Goal: Transaction & Acquisition: Book appointment/travel/reservation

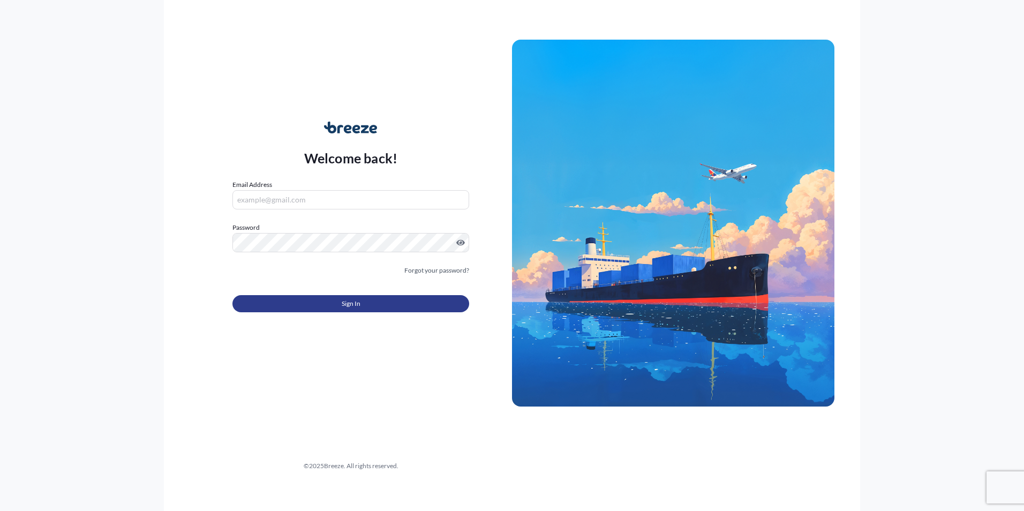
type input "[PERSON_NAME][EMAIL_ADDRESS][PERSON_NAME][DOMAIN_NAME]"
click at [339, 302] on button "Sign In" at bounding box center [350, 303] width 237 height 17
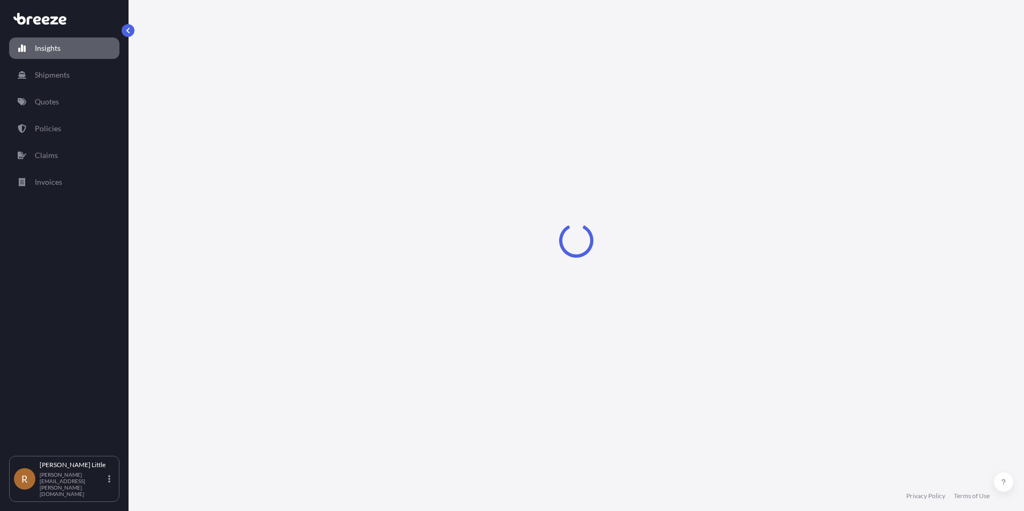
select select "2025"
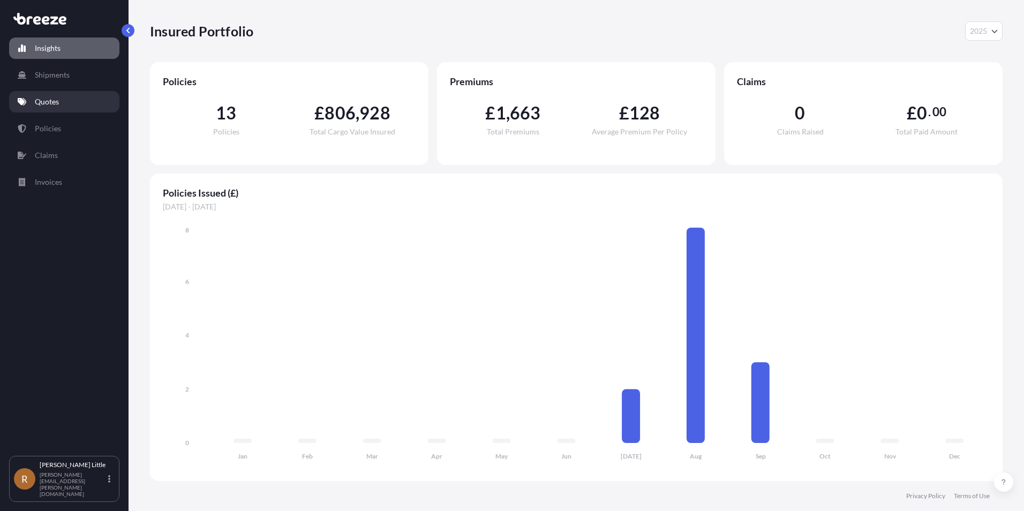
click at [62, 101] on link "Quotes" at bounding box center [64, 101] width 110 height 21
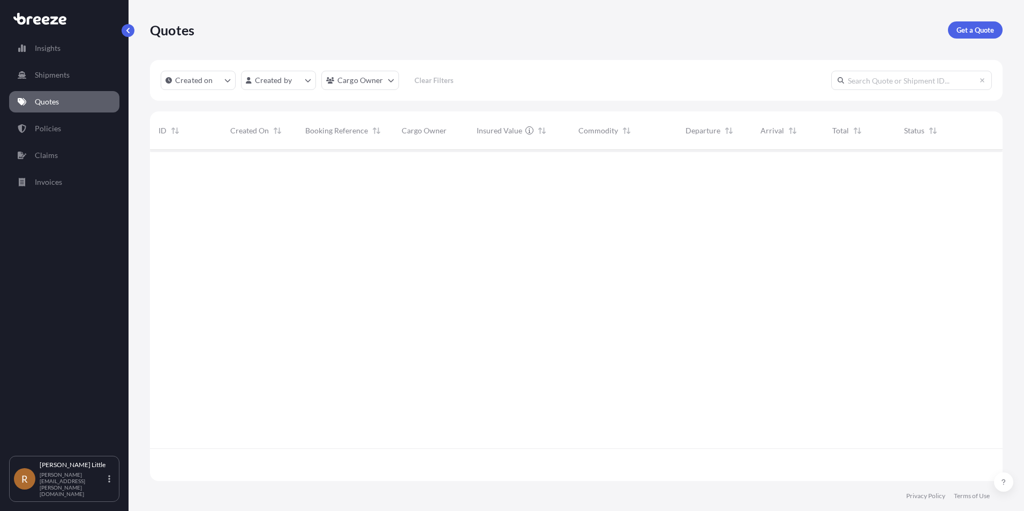
scroll to position [361, 844]
click at [960, 29] on p "Get a Quote" at bounding box center [974, 30] width 37 height 11
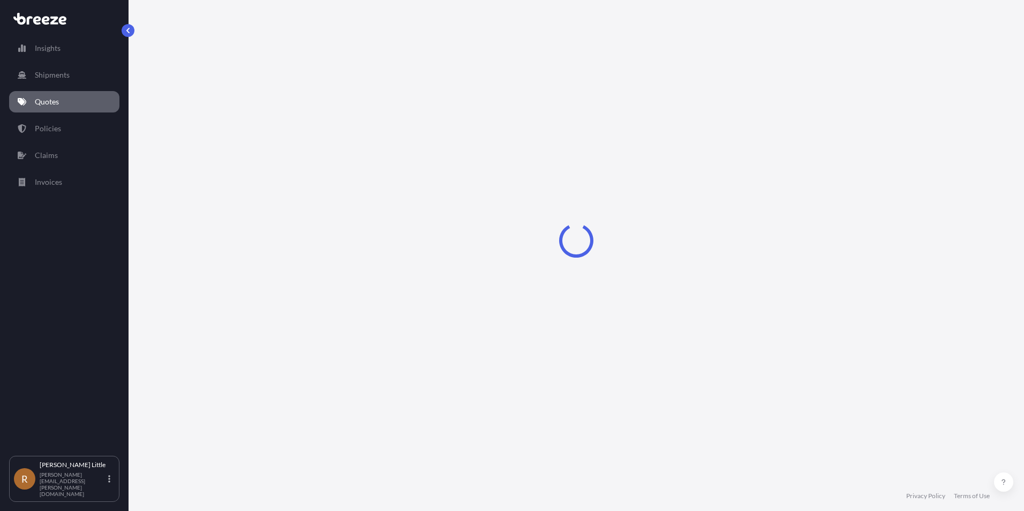
select select "Sea"
select select "1"
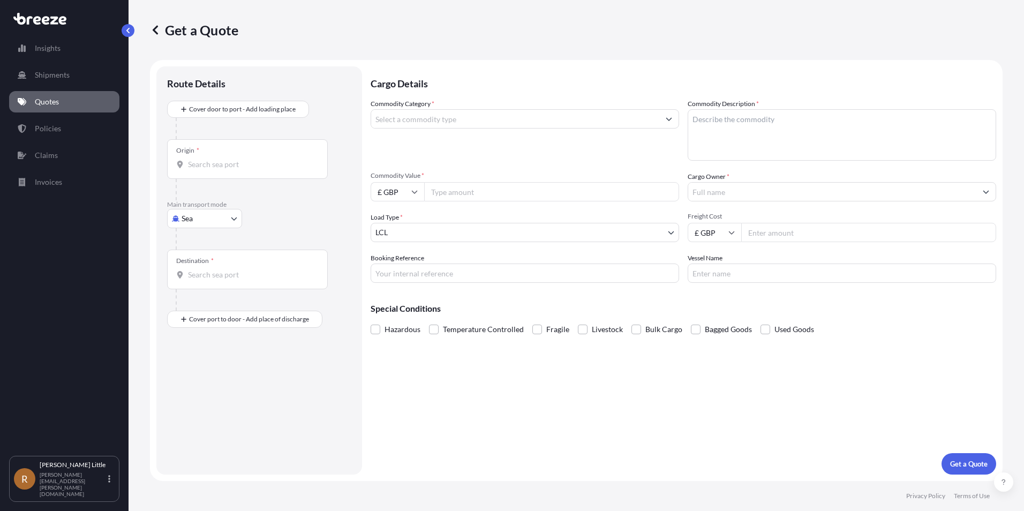
click at [199, 172] on div "Origin *" at bounding box center [247, 159] width 161 height 40
click at [199, 170] on input "Origin *" at bounding box center [251, 164] width 126 height 11
click at [255, 187] on div "PECLL - [GEOGRAPHIC_DATA] , [GEOGRAPHIC_DATA]" at bounding box center [272, 200] width 203 height 26
type input "PECLL - [GEOGRAPHIC_DATA], [GEOGRAPHIC_DATA]"
click at [225, 269] on div "Destination *" at bounding box center [247, 274] width 161 height 40
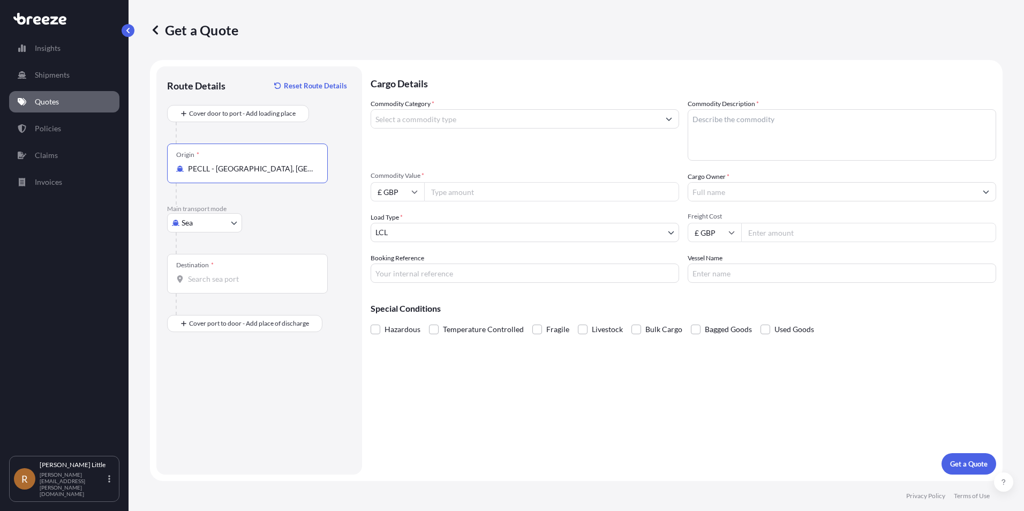
click at [225, 274] on input "Destination *" at bounding box center [251, 279] width 126 height 11
type input "GBSOU - [GEOGRAPHIC_DATA], [GEOGRAPHIC_DATA]"
click at [214, 387] on div "Place of Discharge" at bounding box center [247, 375] width 161 height 40
click at [214, 386] on input "Place of Discharge" at bounding box center [251, 380] width 126 height 11
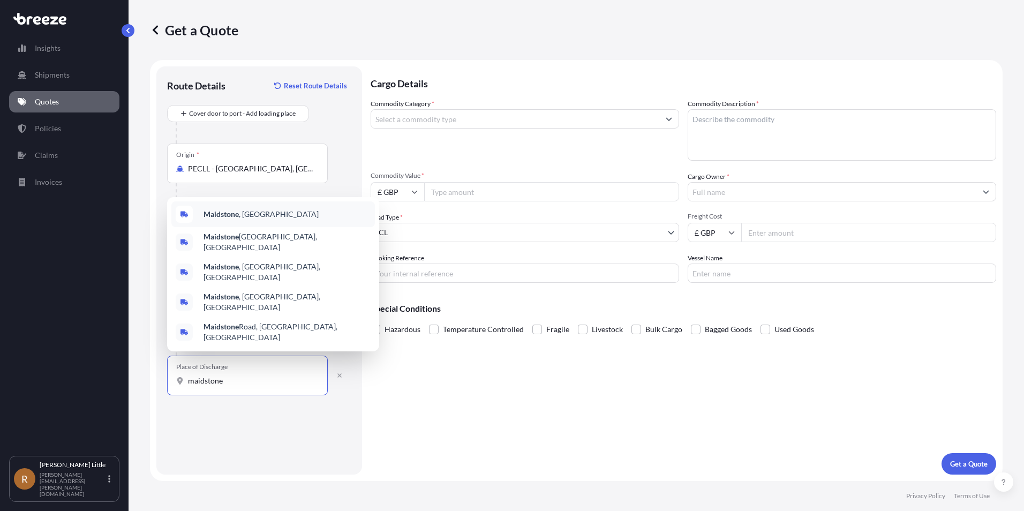
click at [214, 218] on b "Maidstone" at bounding box center [220, 213] width 35 height 9
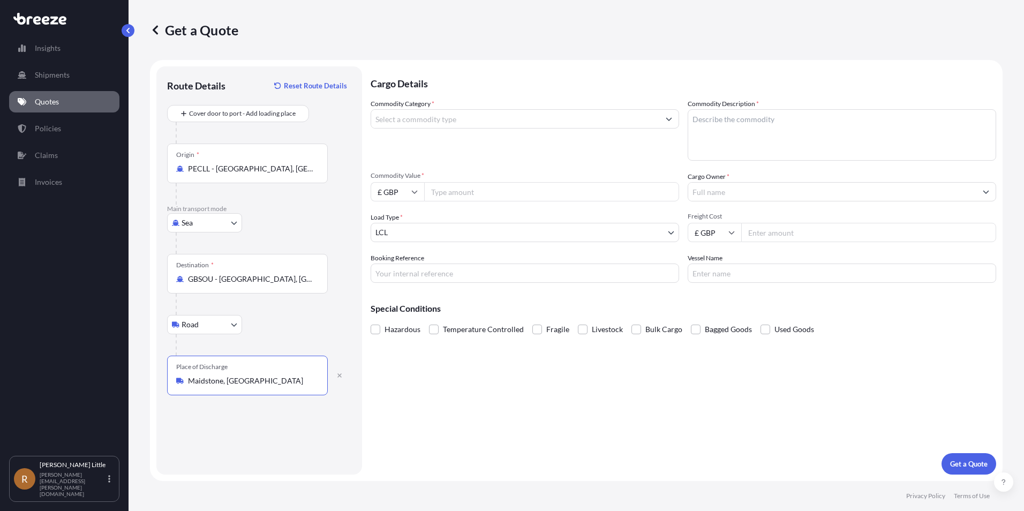
type input "Maidstone, [GEOGRAPHIC_DATA]"
click at [486, 122] on input "Commodity Category *" at bounding box center [515, 118] width 288 height 19
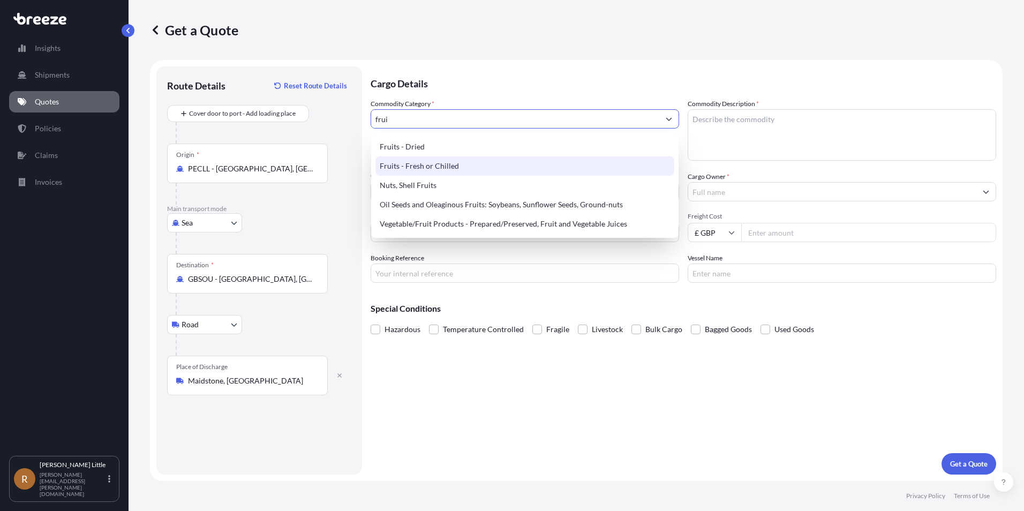
click at [454, 162] on div "Fruits - Fresh or Chilled" at bounding box center [524, 165] width 299 height 19
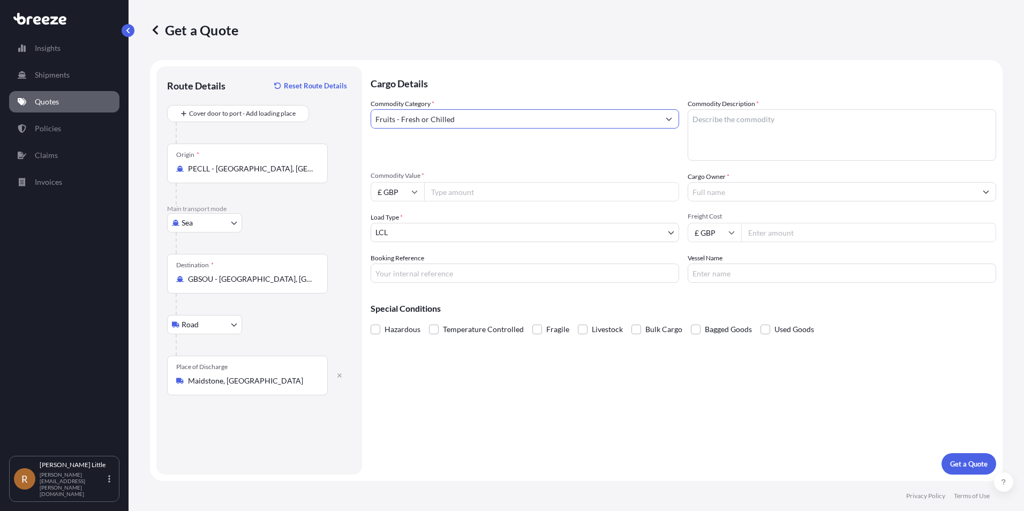
type input "Fruits - Fresh or Chilled"
click at [710, 120] on textarea "Commodity Description *" at bounding box center [841, 134] width 308 height 51
type textarea "Blueberriesd"
click at [411, 193] on input "£ GBP" at bounding box center [397, 191] width 54 height 19
click at [400, 215] on div "€ EUR" at bounding box center [397, 221] width 45 height 20
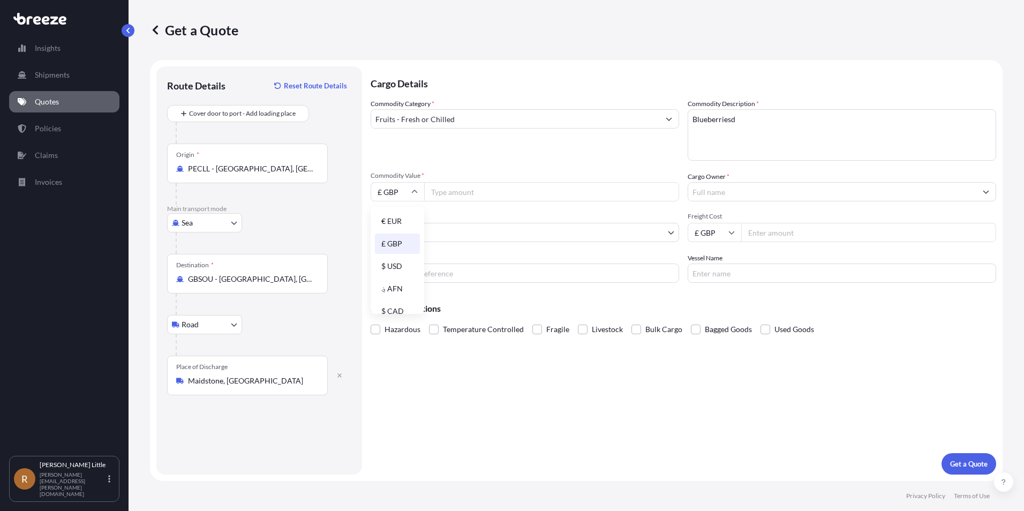
type input "€ EUR"
click at [454, 194] on input "Commodity Value *" at bounding box center [551, 191] width 255 height 19
type input "78975.00"
click at [640, 238] on body "Insights Shipments Quotes Policies Claims Invoices R [PERSON_NAME] [PERSON_NAME…" at bounding box center [512, 255] width 1024 height 511
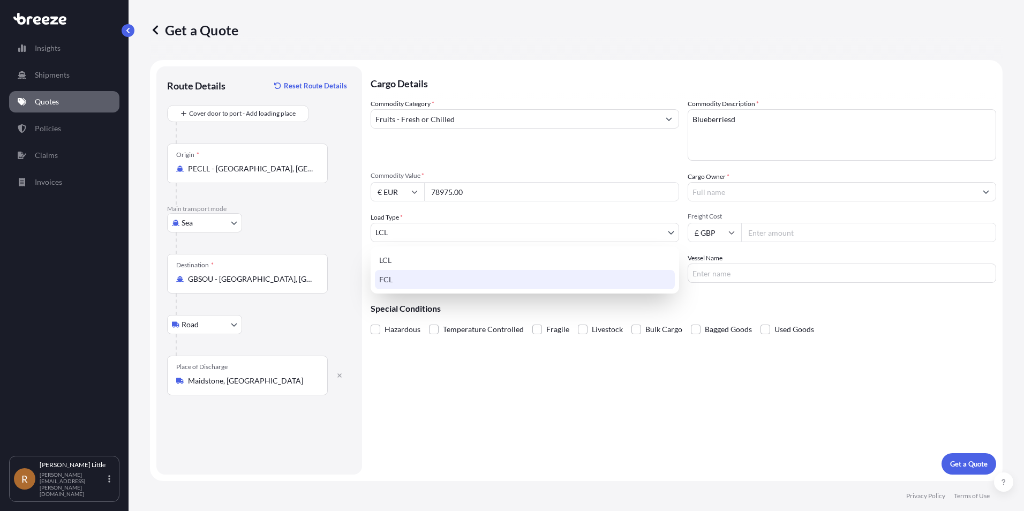
click at [474, 283] on div "FCL" at bounding box center [525, 279] width 300 height 19
select select "2"
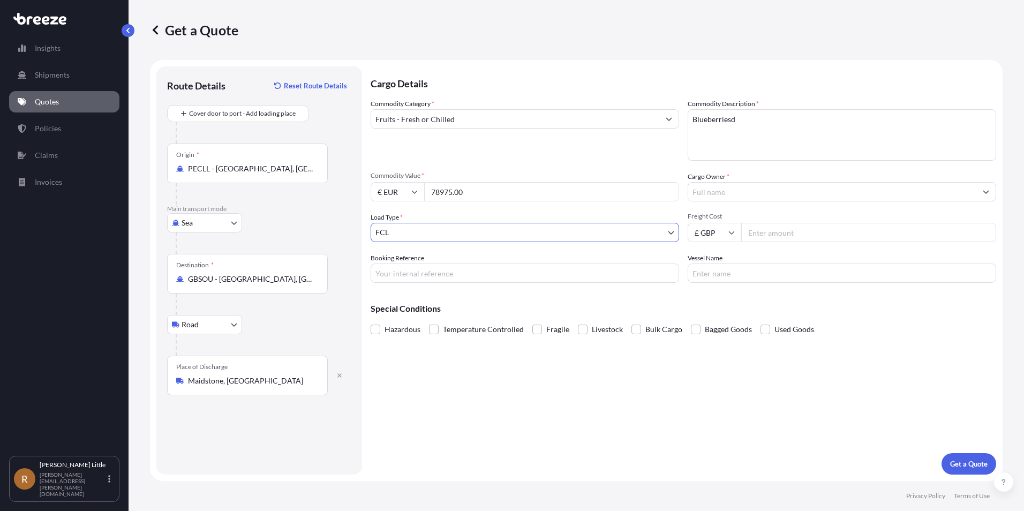
click at [744, 196] on input "Cargo Owner *" at bounding box center [832, 191] width 288 height 19
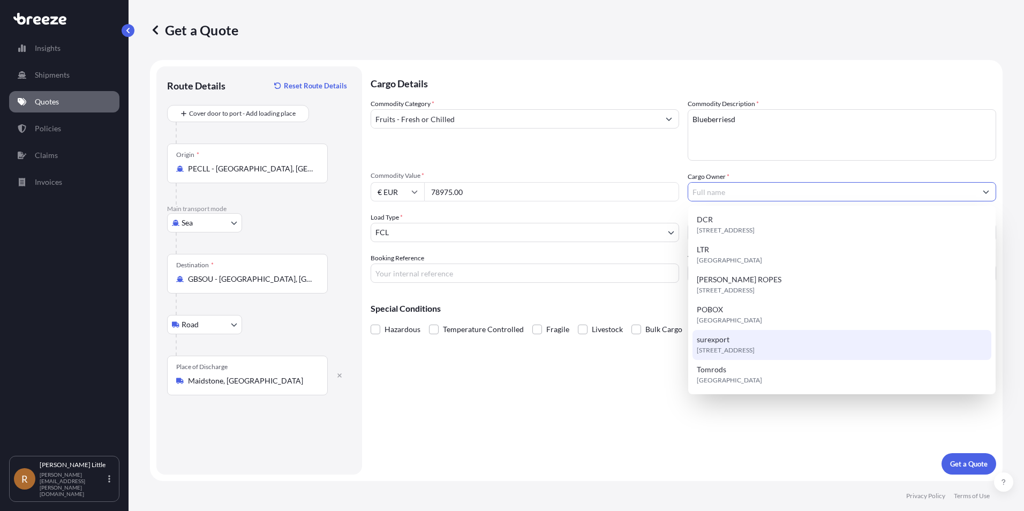
click at [733, 340] on div "[STREET_ADDRESS]" at bounding box center [841, 345] width 299 height 30
type input "surexport"
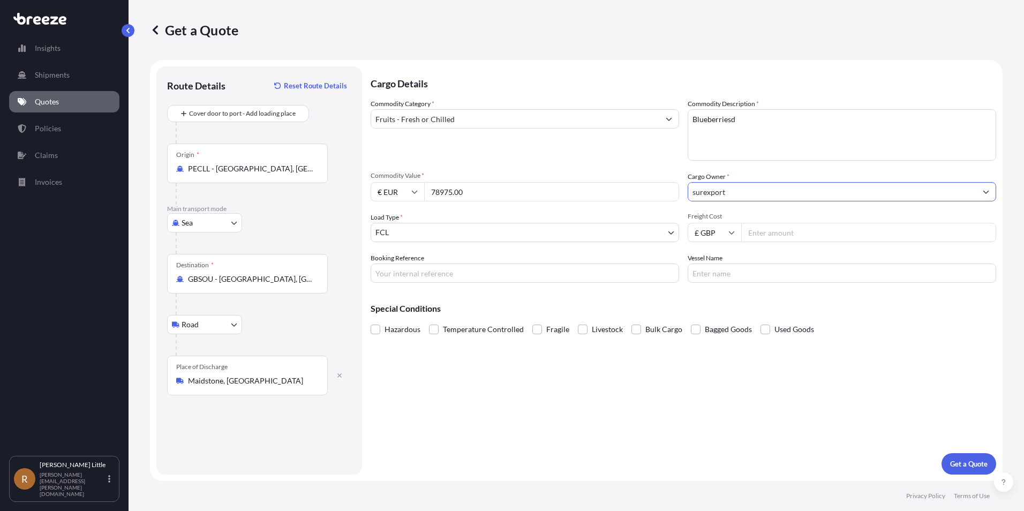
click at [730, 236] on input "£ GBP" at bounding box center [714, 232] width 54 height 19
click at [715, 303] on div "$ USD" at bounding box center [714, 307] width 45 height 20
type input "$ USD"
click at [764, 228] on input "Freight Cost" at bounding box center [868, 232] width 255 height 19
type input "4525.00"
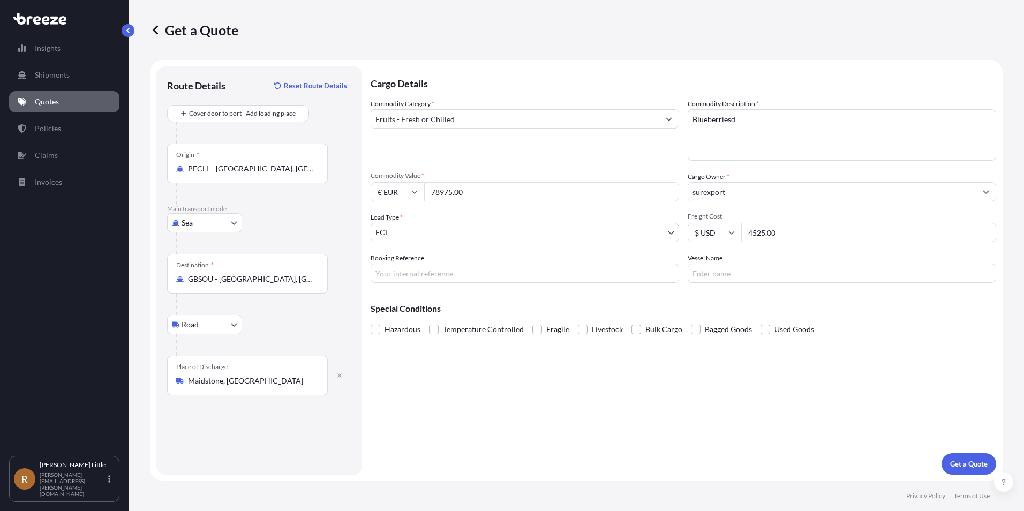
click at [513, 277] on input "Booking Reference" at bounding box center [524, 272] width 308 height 19
type input "BSI25002078"
click at [726, 275] on input "Vessel Name" at bounding box center [841, 272] width 308 height 19
click at [709, 273] on input "Vessel Name" at bounding box center [841, 272] width 308 height 19
paste input "MAERSK [GEOGRAPHIC_DATA]"
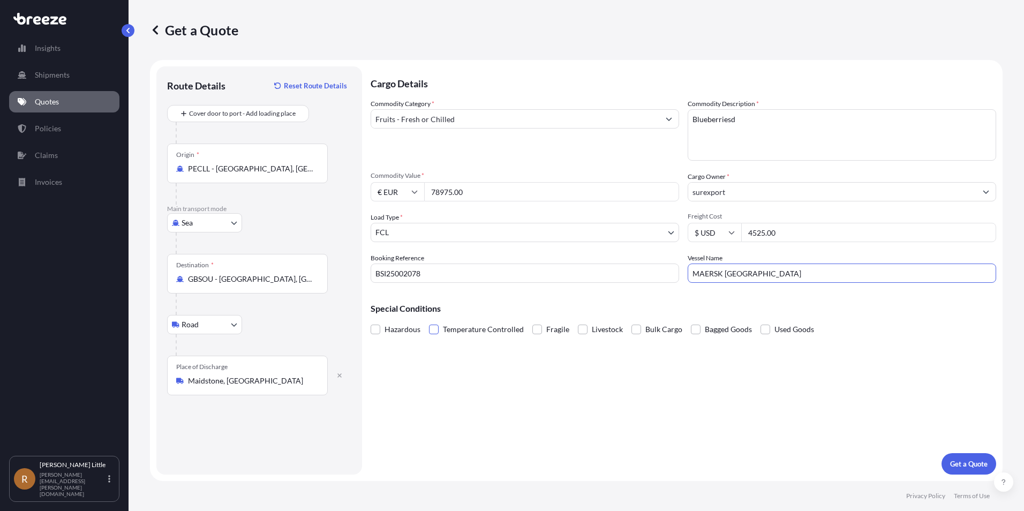
type input "MAERSK [GEOGRAPHIC_DATA]"
click at [431, 329] on span at bounding box center [434, 329] width 10 height 10
click at [429, 321] on input "Temperature Controlled" at bounding box center [429, 321] width 0 height 0
click at [963, 464] on p "Get a Quote" at bounding box center [968, 463] width 37 height 11
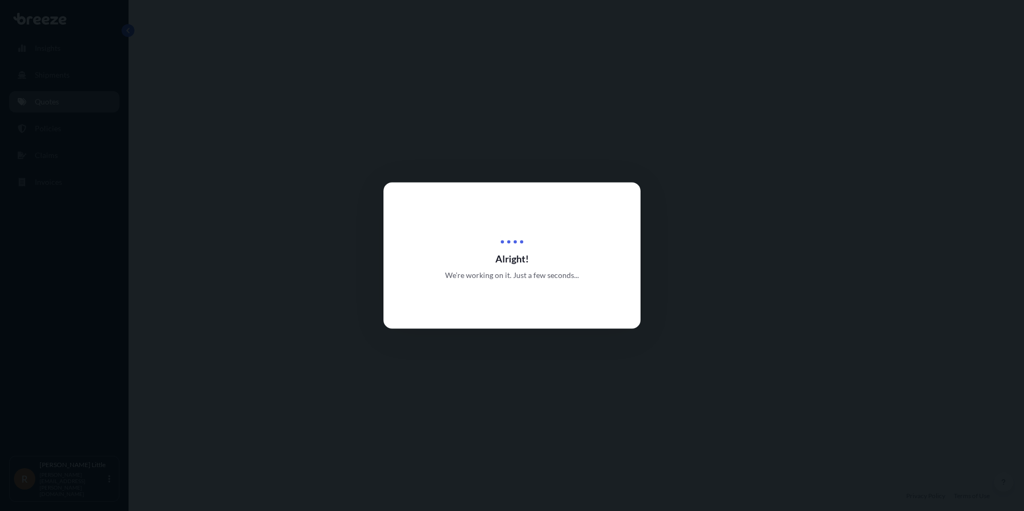
select select "Sea"
select select "Road"
select select "2"
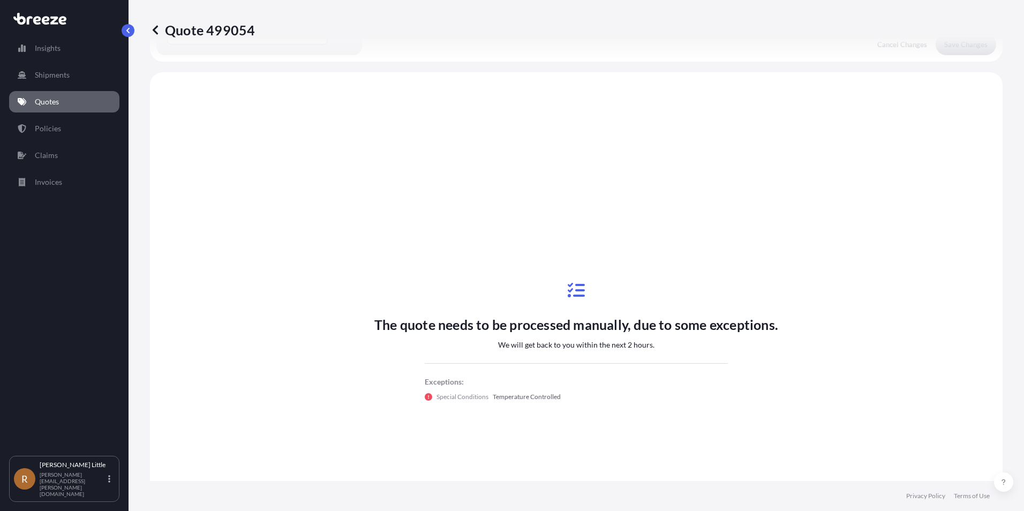
scroll to position [365, 0]
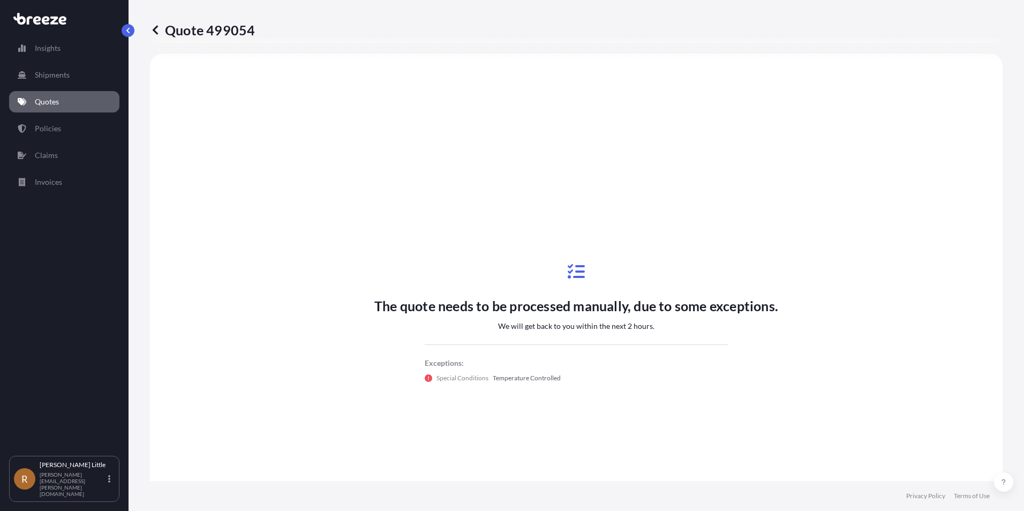
click at [92, 102] on link "Quotes" at bounding box center [64, 101] width 110 height 21
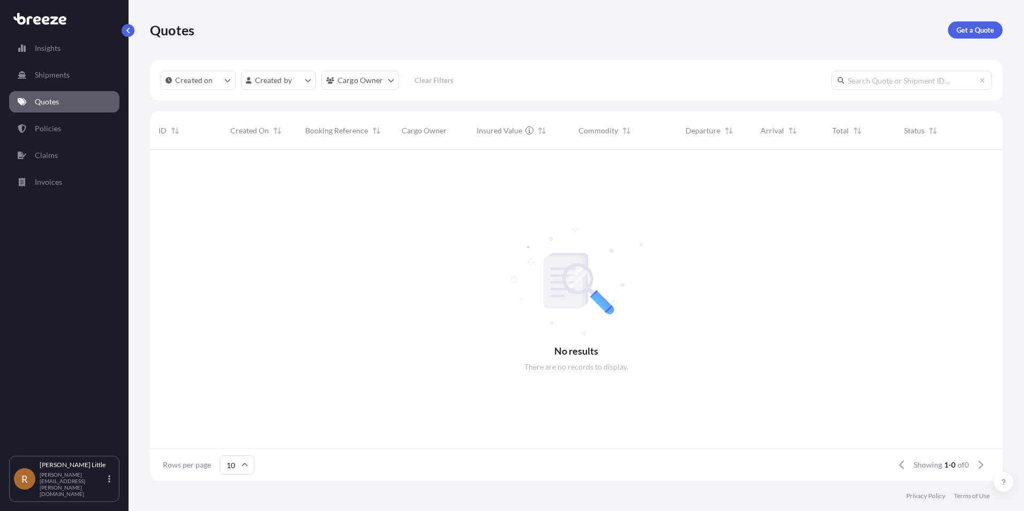
scroll to position [329, 844]
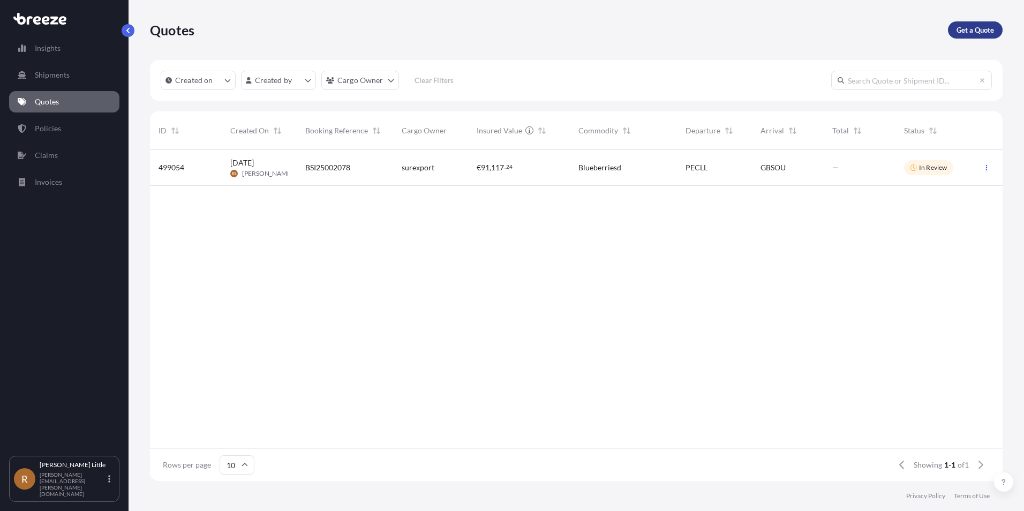
click at [980, 33] on p "Get a Quote" at bounding box center [974, 30] width 37 height 11
select select "Sea"
select select "1"
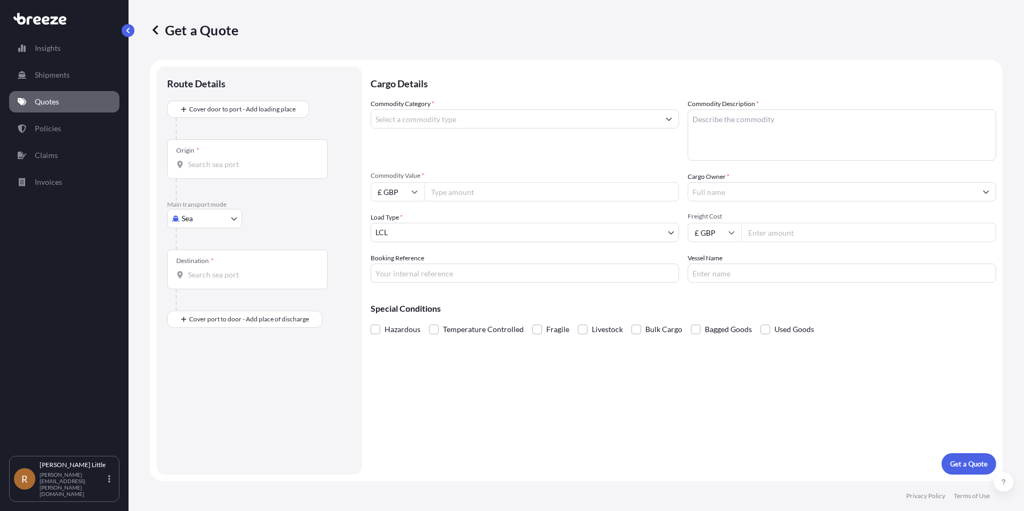
click at [224, 145] on div "Origin *" at bounding box center [247, 159] width 161 height 40
click at [224, 159] on input "Origin *" at bounding box center [251, 164] width 126 height 11
type input "PECLL - [GEOGRAPHIC_DATA], [GEOGRAPHIC_DATA]"
click at [206, 277] on input "Destination *" at bounding box center [251, 279] width 126 height 11
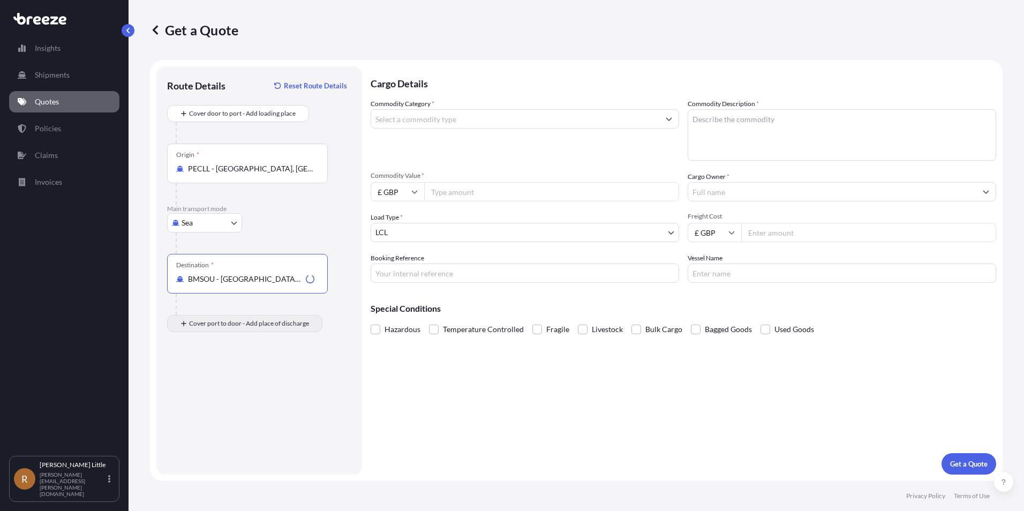
type input "BMSOU - [GEOGRAPHIC_DATA], [GEOGRAPHIC_DATA]"
click at [218, 387] on div "Place of Discharge" at bounding box center [247, 375] width 161 height 40
click at [218, 386] on input "Place of Discharge" at bounding box center [251, 380] width 126 height 11
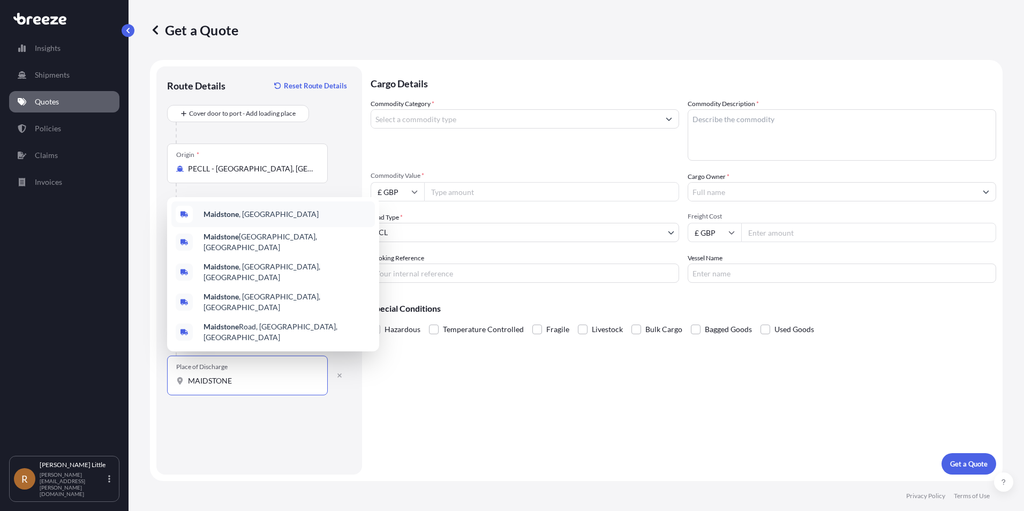
click at [252, 219] on span "Maidstone , [GEOGRAPHIC_DATA]" at bounding box center [260, 214] width 115 height 11
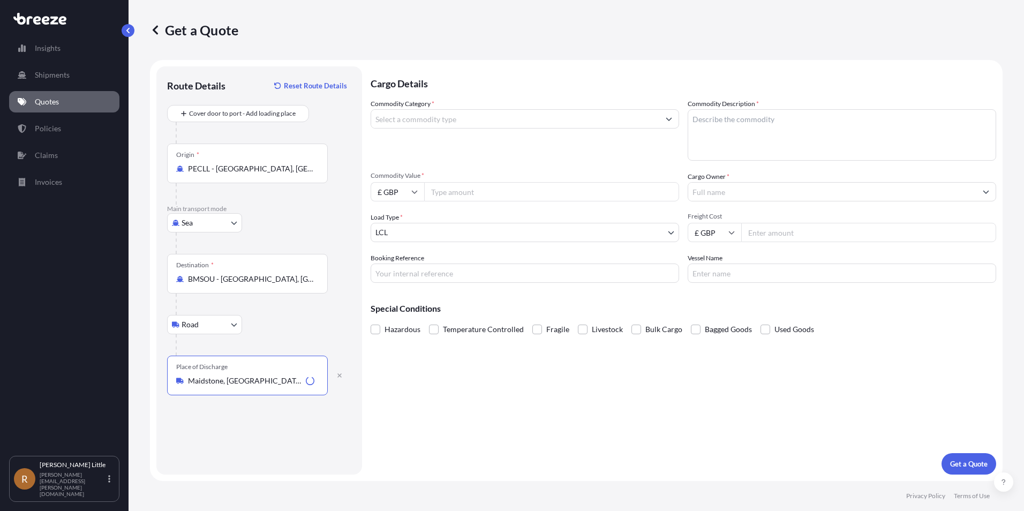
type input "Maidstone, [GEOGRAPHIC_DATA]"
click at [410, 121] on input "Commodity Category *" at bounding box center [515, 118] width 288 height 19
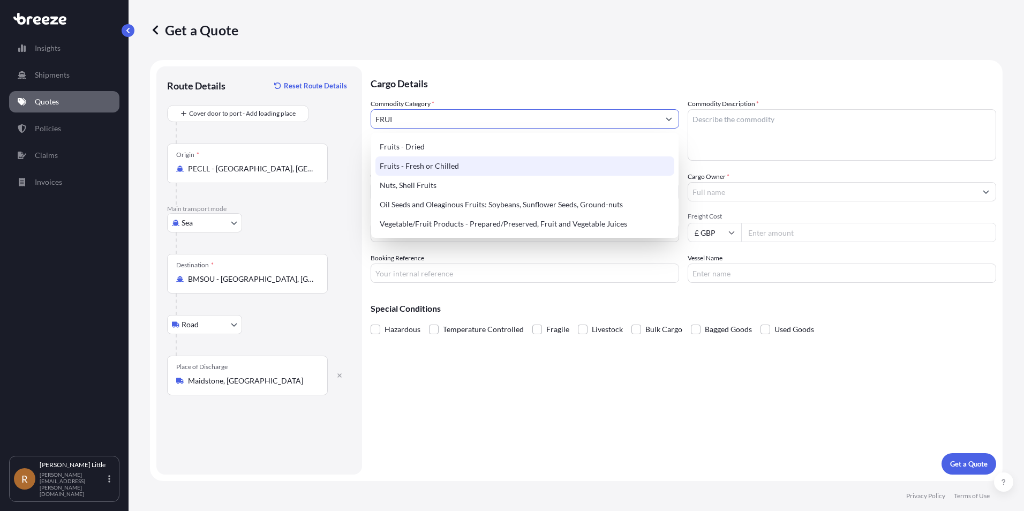
click at [440, 166] on div "Fruits - Fresh or Chilled" at bounding box center [524, 165] width 299 height 19
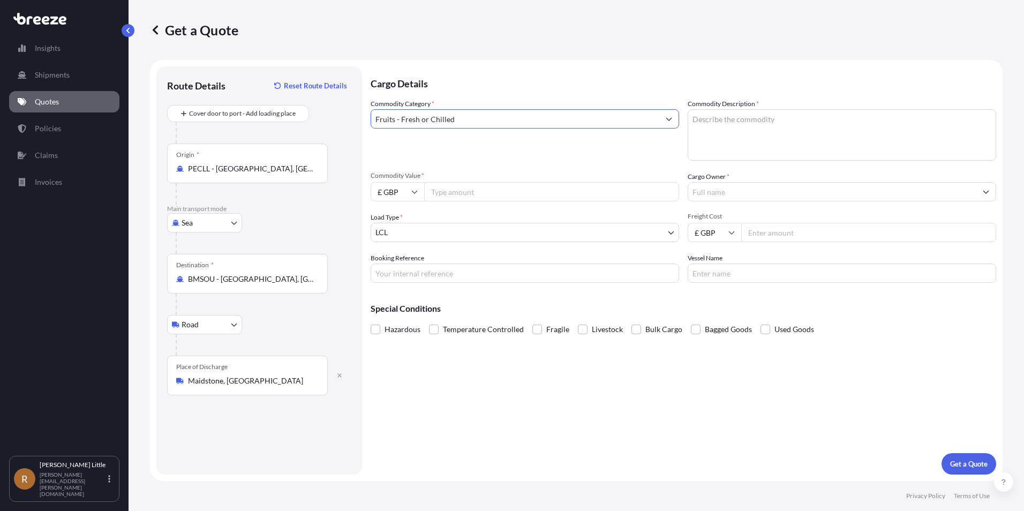
type input "Fruits - Fresh or Chilled"
click at [733, 120] on textarea "Commodity Description *" at bounding box center [841, 134] width 308 height 51
type textarea "Blueberries"
click at [415, 190] on icon at bounding box center [414, 191] width 6 height 6
click at [403, 217] on div "€ EUR" at bounding box center [397, 221] width 45 height 20
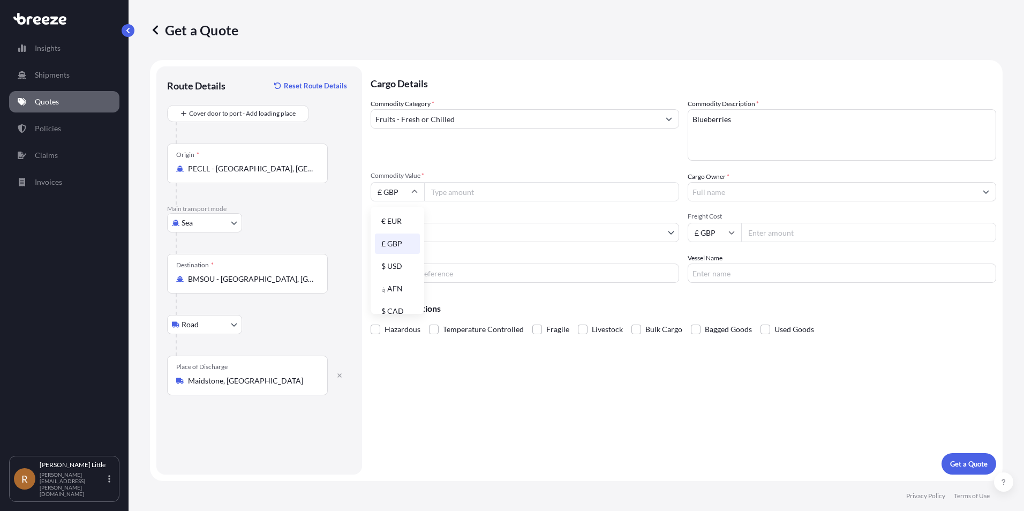
type input "€ EUR"
click at [449, 193] on input "Commodity Value *" at bounding box center [551, 191] width 255 height 19
type input "97200.00"
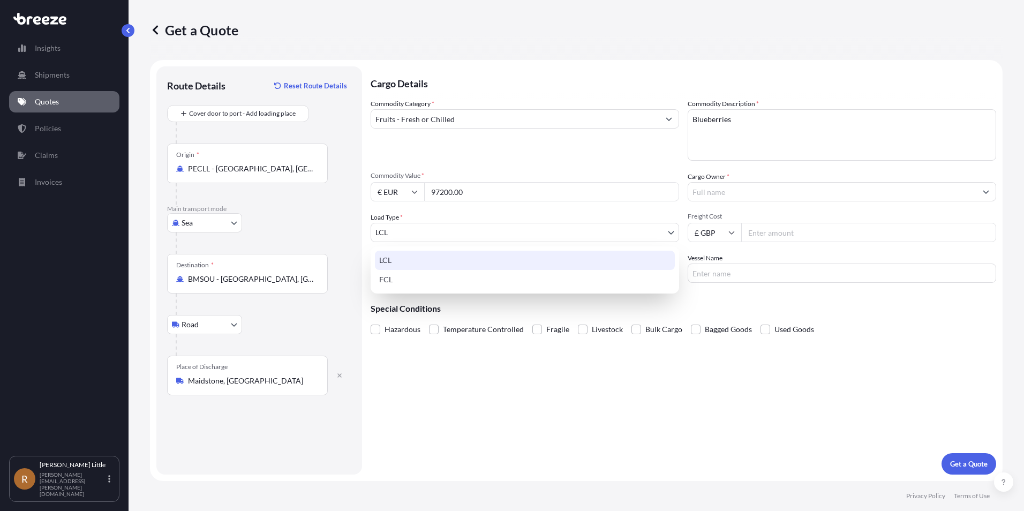
click at [573, 234] on body "Insights Shipments Quotes Policies Claims Invoices R [PERSON_NAME] [PERSON_NAME…" at bounding box center [512, 255] width 1024 height 511
click at [453, 273] on div "FCL" at bounding box center [525, 279] width 300 height 19
select select "2"
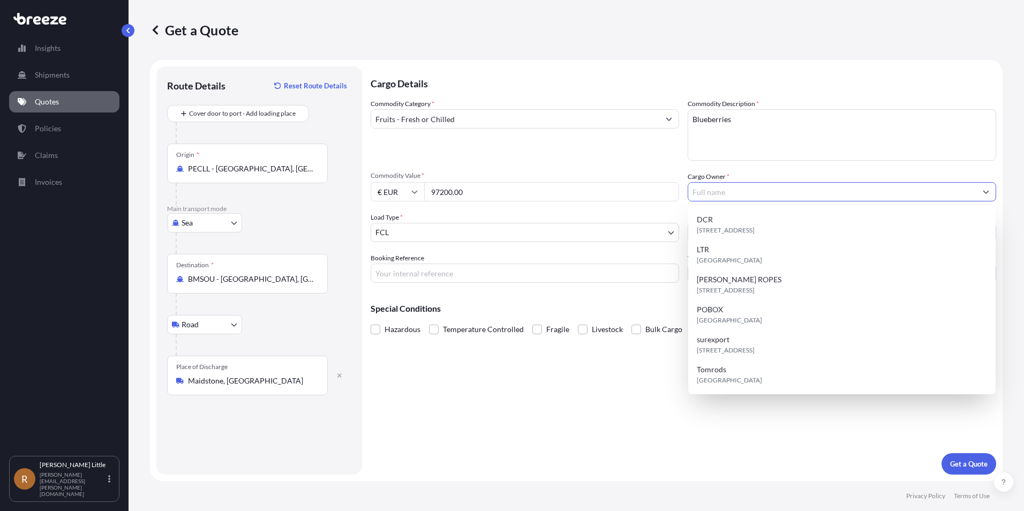
click at [736, 192] on input "Cargo Owner *" at bounding box center [832, 191] width 288 height 19
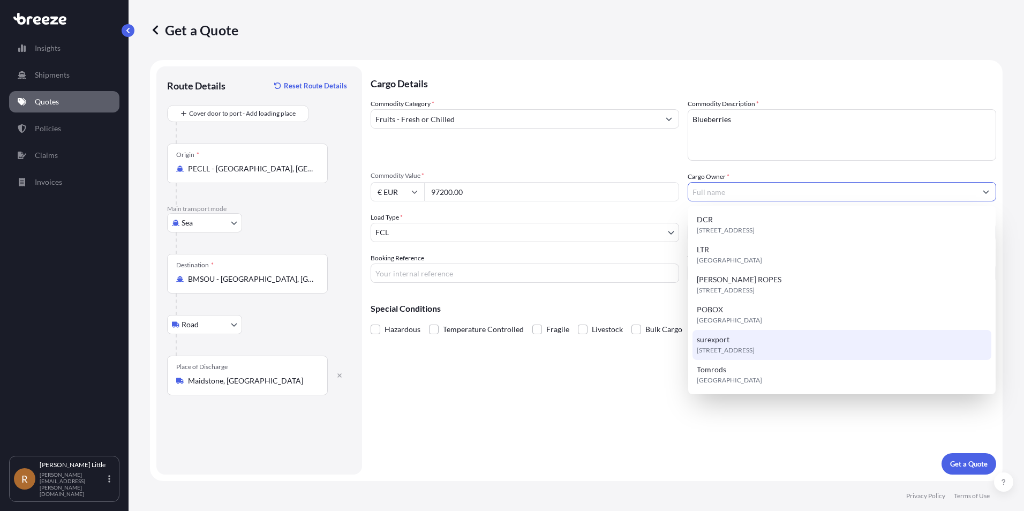
click at [733, 343] on div "[STREET_ADDRESS]" at bounding box center [841, 345] width 299 height 30
type input "surexport"
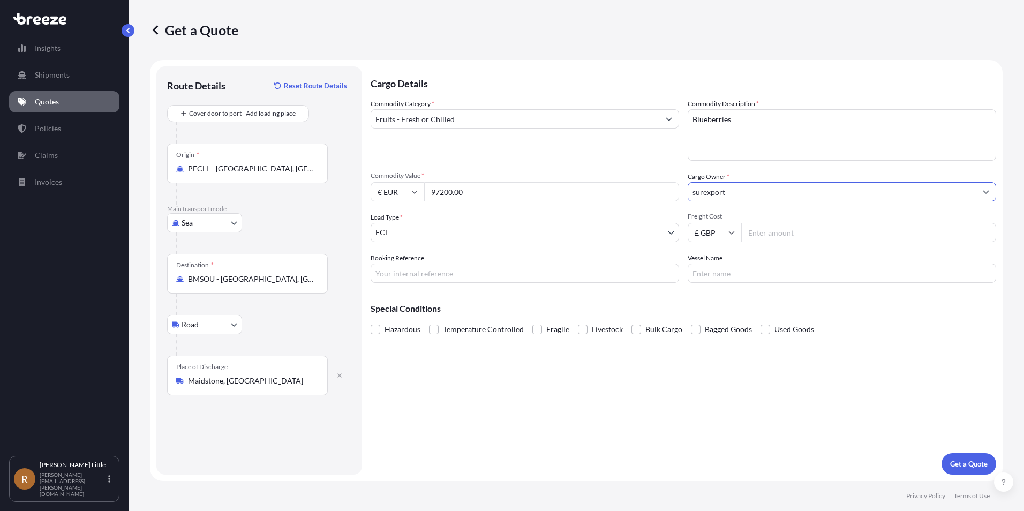
click at [730, 230] on icon at bounding box center [731, 232] width 6 height 6
click at [710, 303] on div "$ USD" at bounding box center [714, 307] width 45 height 20
type input "$ USD"
click at [781, 240] on input "Freight Cost" at bounding box center [868, 232] width 255 height 19
type input "4525.00"
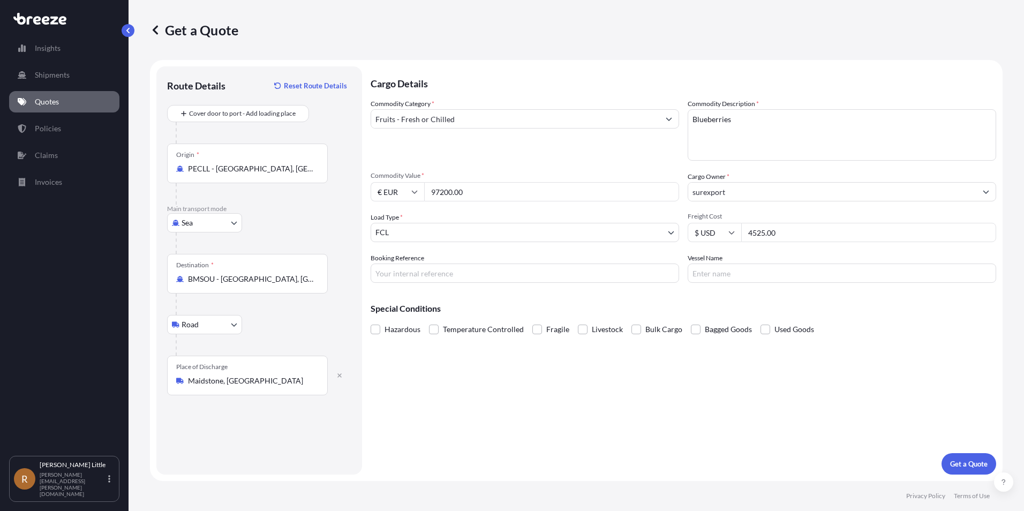
click at [539, 278] on input "Booking Reference" at bounding box center [524, 272] width 308 height 19
type input "BSI25002077"
type input "MAERSK [GEOGRAPHIC_DATA]"
click at [433, 331] on span at bounding box center [434, 329] width 10 height 10
click at [429, 321] on input "Temperature Controlled" at bounding box center [429, 321] width 0 height 0
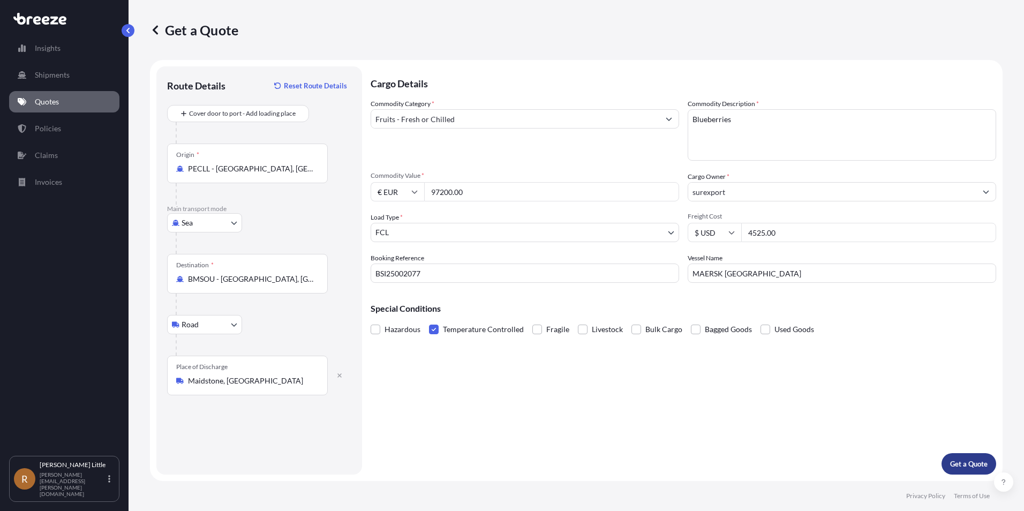
click at [957, 464] on p "Get a Quote" at bounding box center [968, 463] width 37 height 11
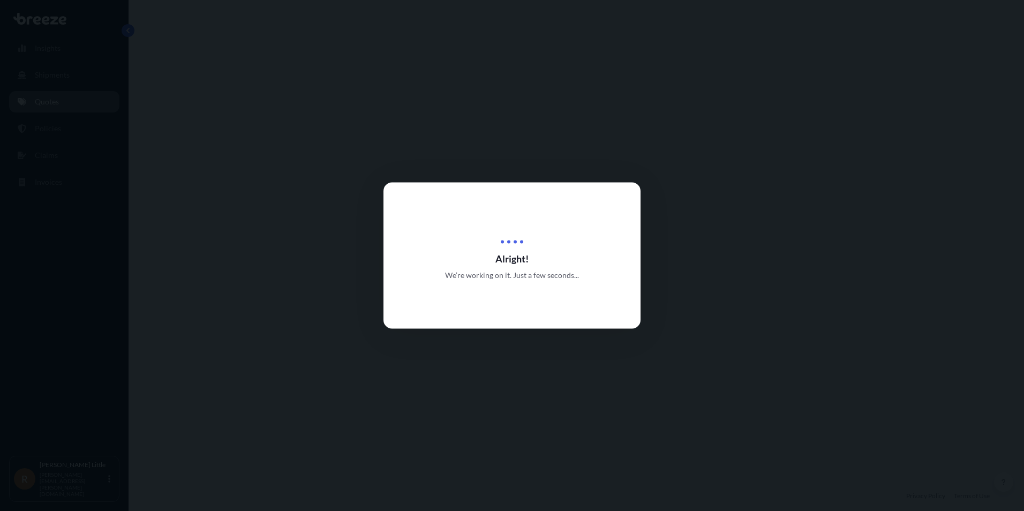
select select "Sea"
select select "Road"
select select "2"
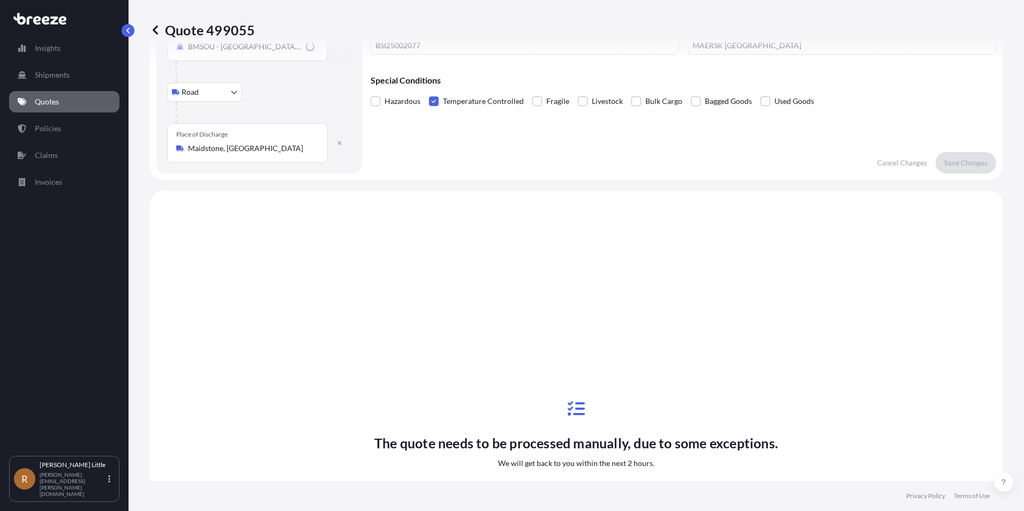
scroll to position [365, 0]
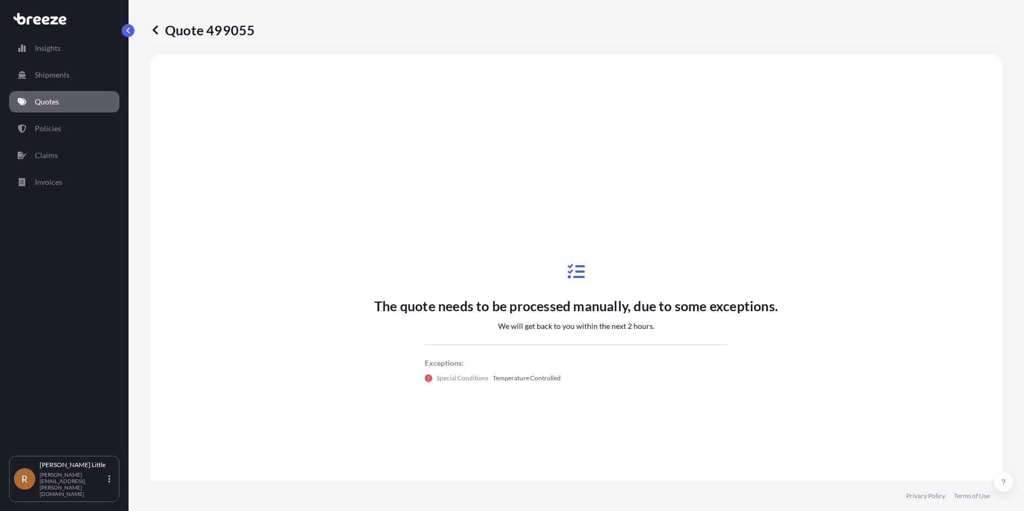
click at [76, 99] on link "Quotes" at bounding box center [64, 101] width 110 height 21
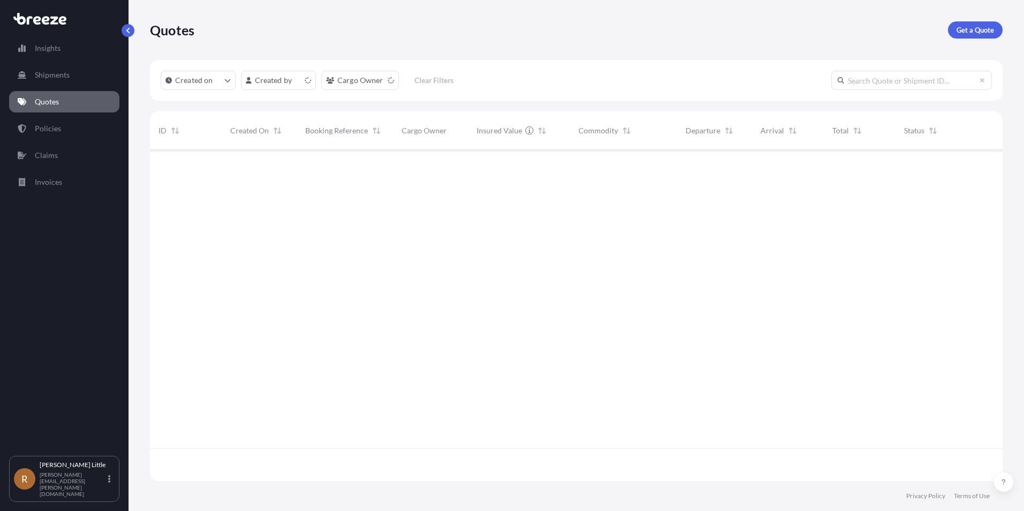
scroll to position [329, 844]
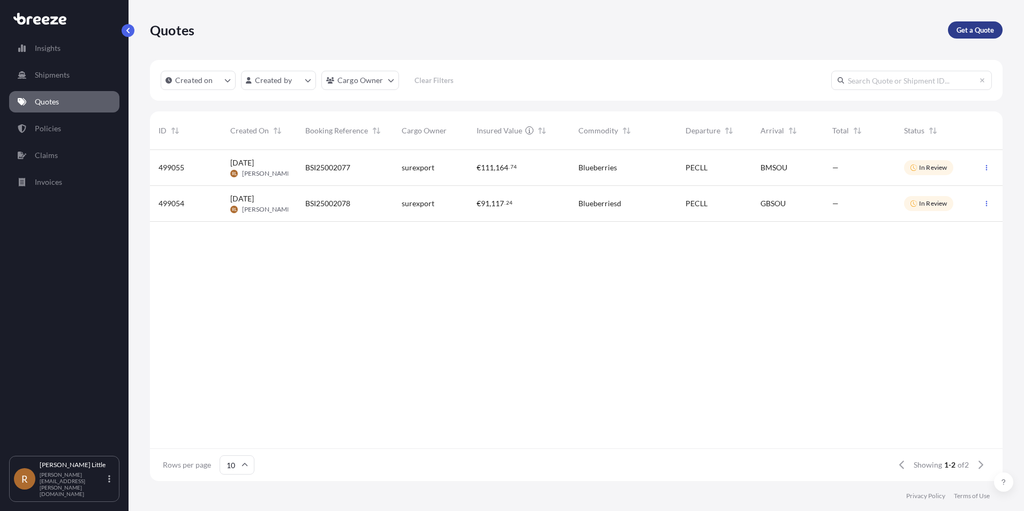
click at [967, 31] on p "Get a Quote" at bounding box center [974, 30] width 37 height 11
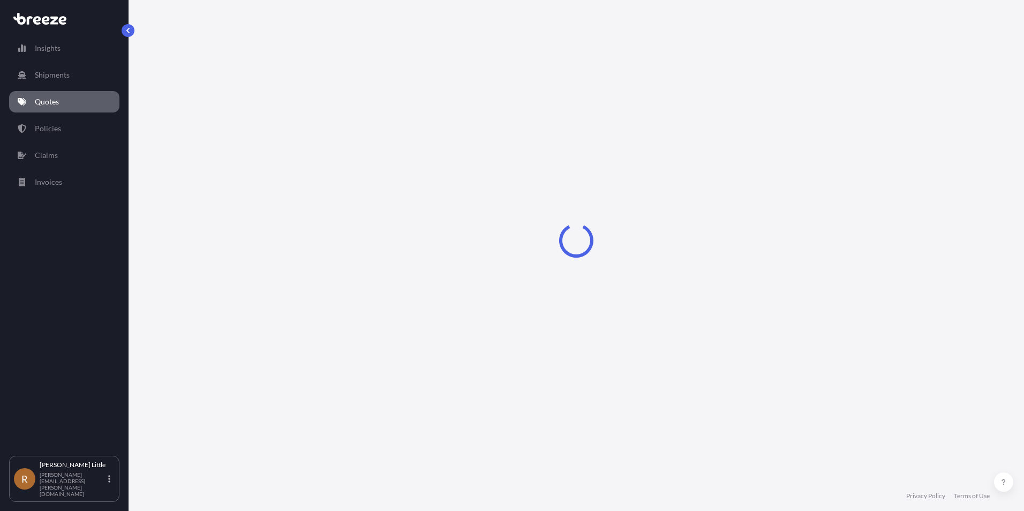
select select "Sea"
select select "1"
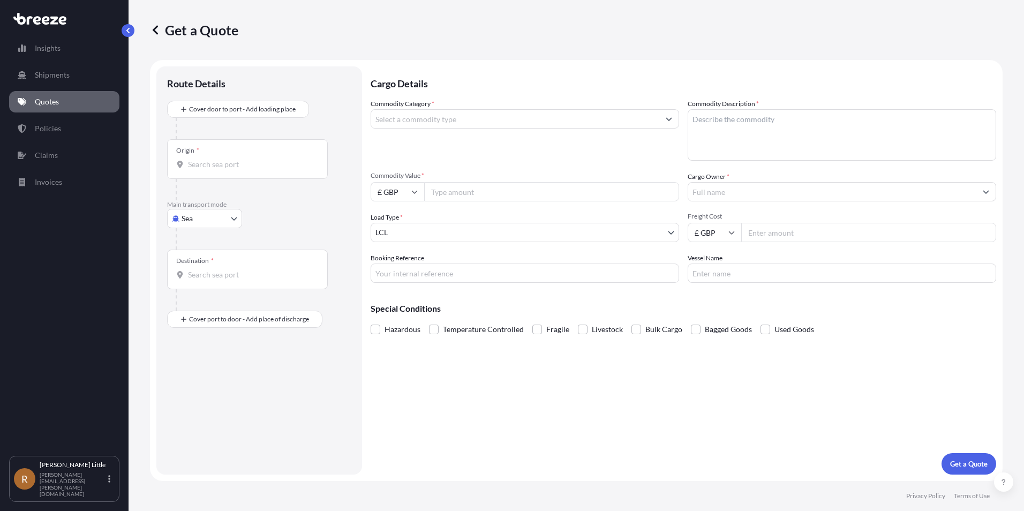
click at [201, 159] on input "Origin *" at bounding box center [251, 164] width 126 height 11
click at [259, 191] on div "PECLL - [GEOGRAPHIC_DATA] , [GEOGRAPHIC_DATA]" at bounding box center [272, 200] width 203 height 26
type input "PECLL - [GEOGRAPHIC_DATA], [GEOGRAPHIC_DATA]"
click at [198, 267] on div "Destination *" at bounding box center [194, 265] width 37 height 9
click at [198, 274] on input "Destination *" at bounding box center [251, 279] width 126 height 11
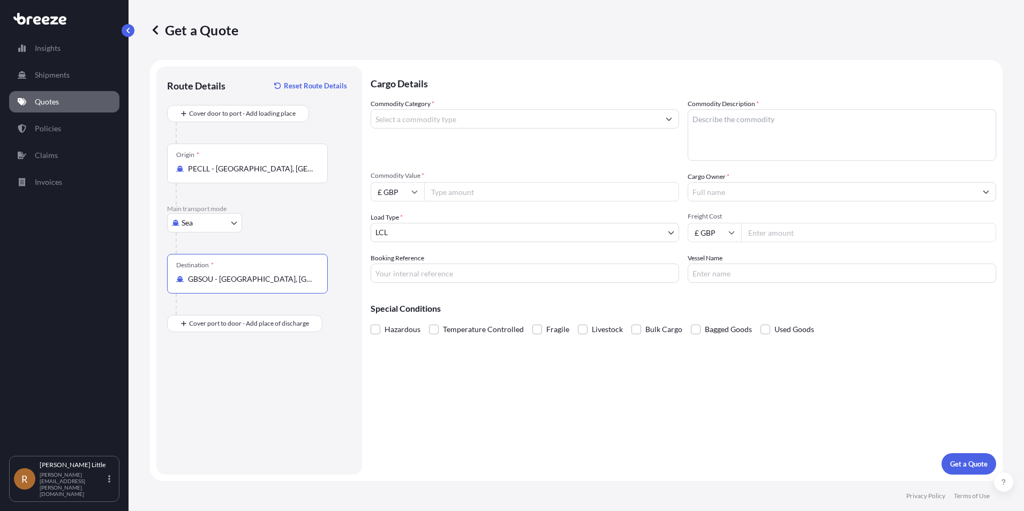
type input "GBSOU - [GEOGRAPHIC_DATA], [GEOGRAPHIC_DATA]"
click at [202, 380] on input "Place of Discharge" at bounding box center [251, 380] width 126 height 11
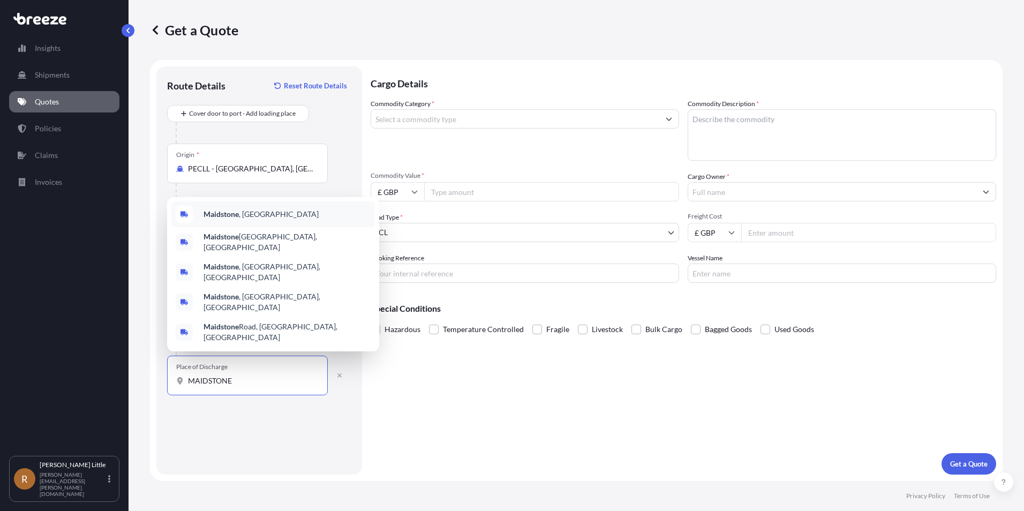
click at [241, 224] on div "Maidstone , [GEOGRAPHIC_DATA]" at bounding box center [272, 214] width 203 height 26
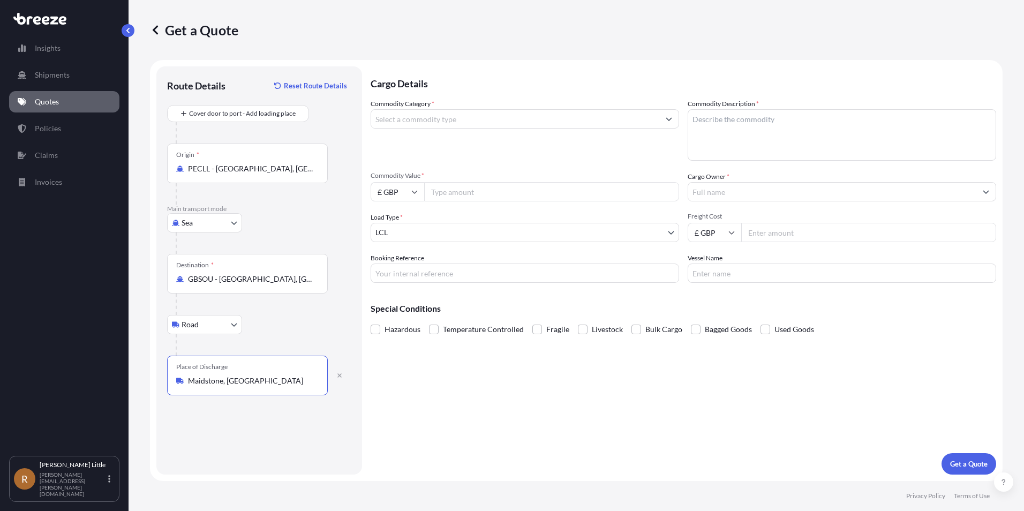
type input "Maidstone, [GEOGRAPHIC_DATA]"
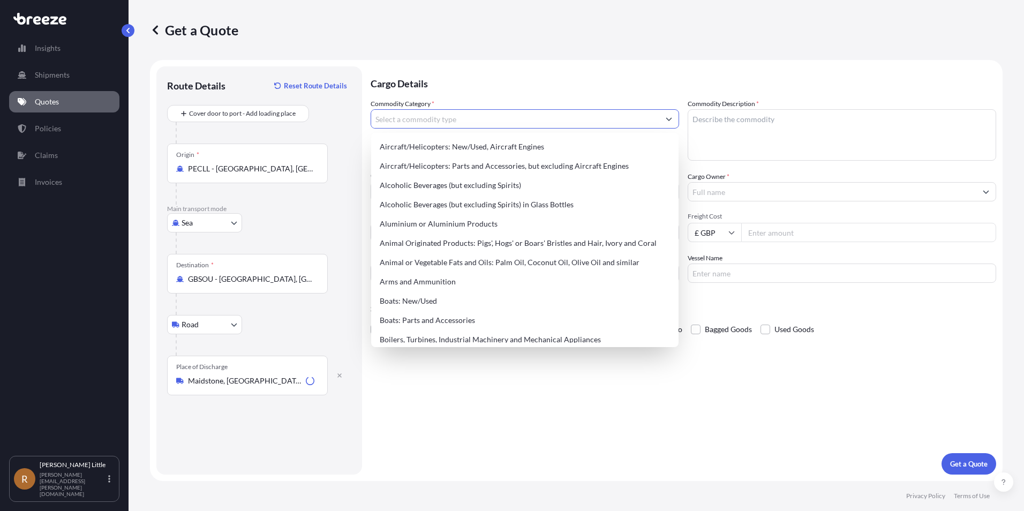
click at [431, 124] on input "Commodity Category *" at bounding box center [515, 118] width 288 height 19
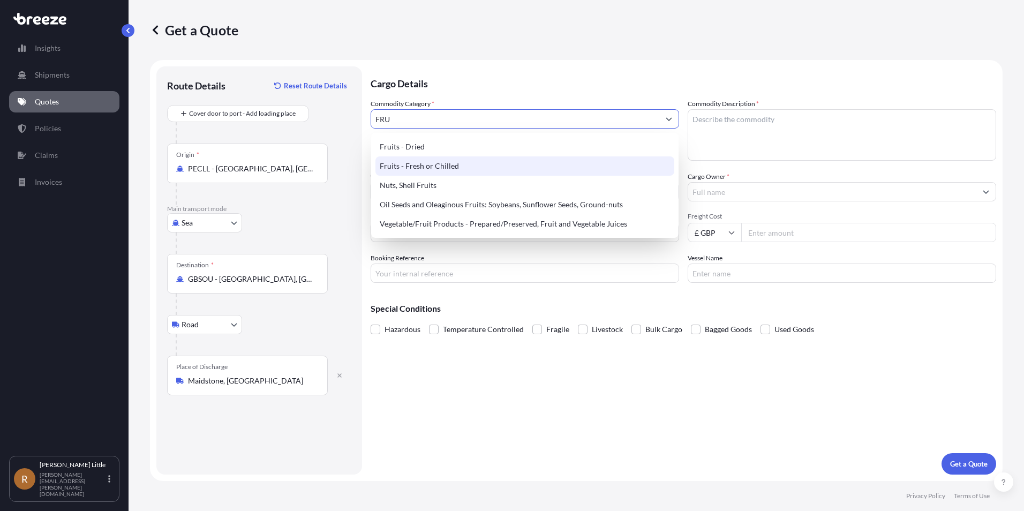
click at [434, 160] on div "Fruits - Fresh or Chilled" at bounding box center [524, 165] width 299 height 19
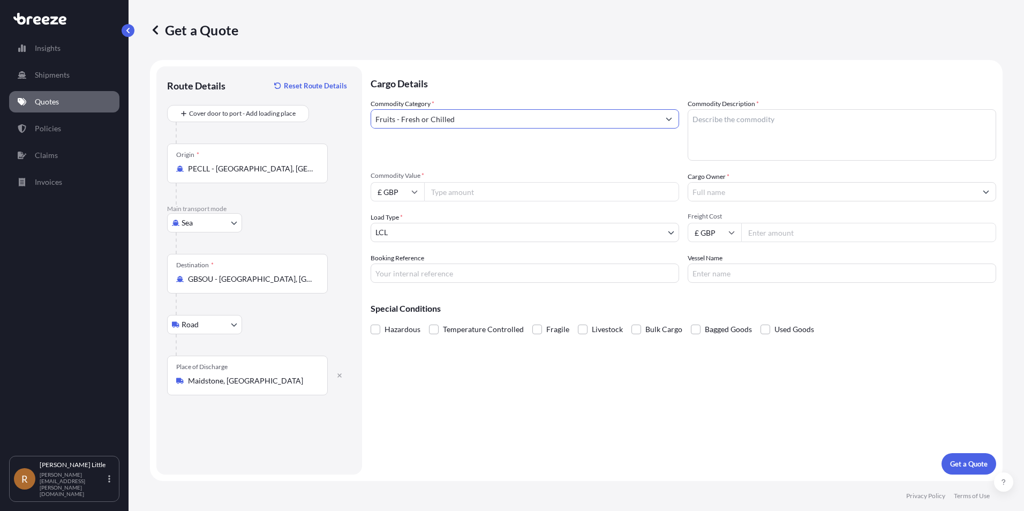
type input "Fruits - Fresh or Chilled"
click at [756, 126] on textarea "Commodity Description *" at bounding box center [841, 134] width 308 height 51
type textarea "Blueberries"
click at [405, 195] on input "£ GBP" at bounding box center [397, 191] width 54 height 19
click at [401, 221] on div "€ EUR" at bounding box center [397, 221] width 45 height 20
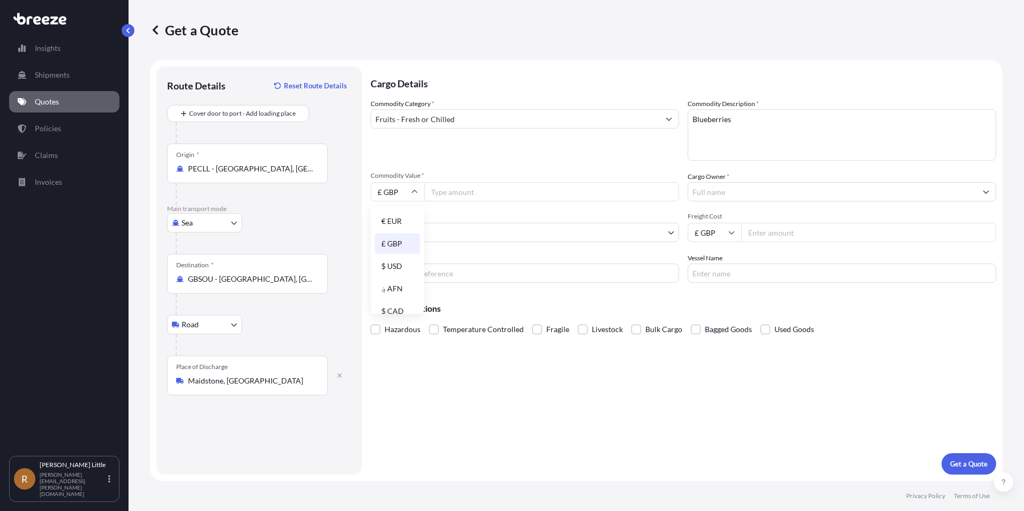
type input "€ EUR"
click at [461, 196] on input "Commodity Value *" at bounding box center [551, 191] width 255 height 19
type input "67050.00"
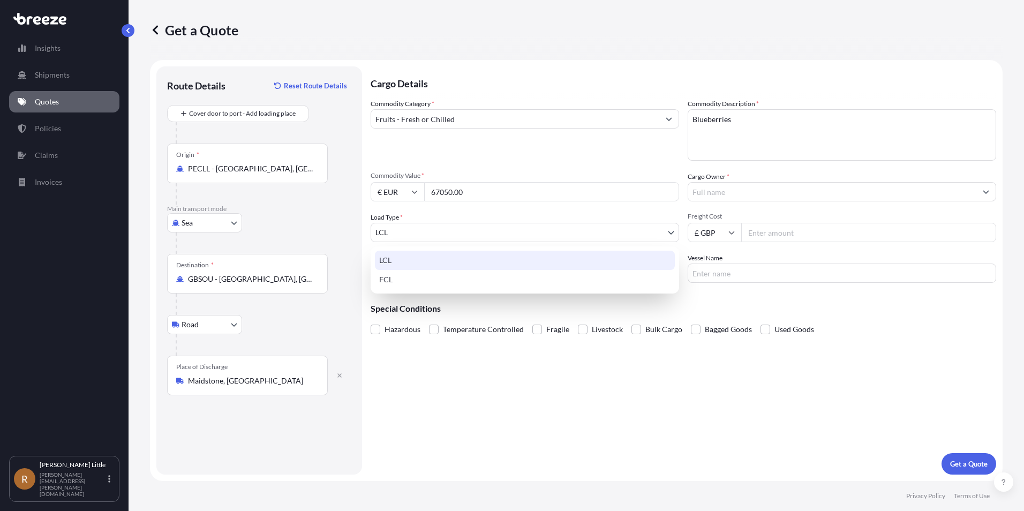
click at [533, 238] on body "Insights Shipments Quotes Policies Claims Invoices R [PERSON_NAME] [PERSON_NAME…" at bounding box center [512, 255] width 1024 height 511
click at [455, 281] on div "FCL" at bounding box center [525, 279] width 300 height 19
select select "2"
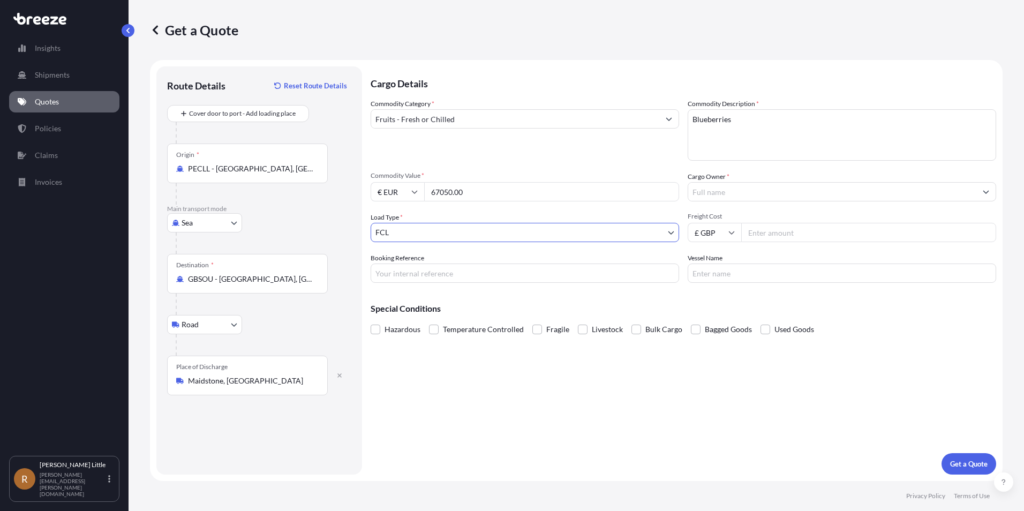
click at [445, 274] on input "Booking Reference" at bounding box center [524, 272] width 308 height 19
type input "BSI25002076"
click at [714, 196] on input "Cargo Owner *" at bounding box center [832, 191] width 288 height 19
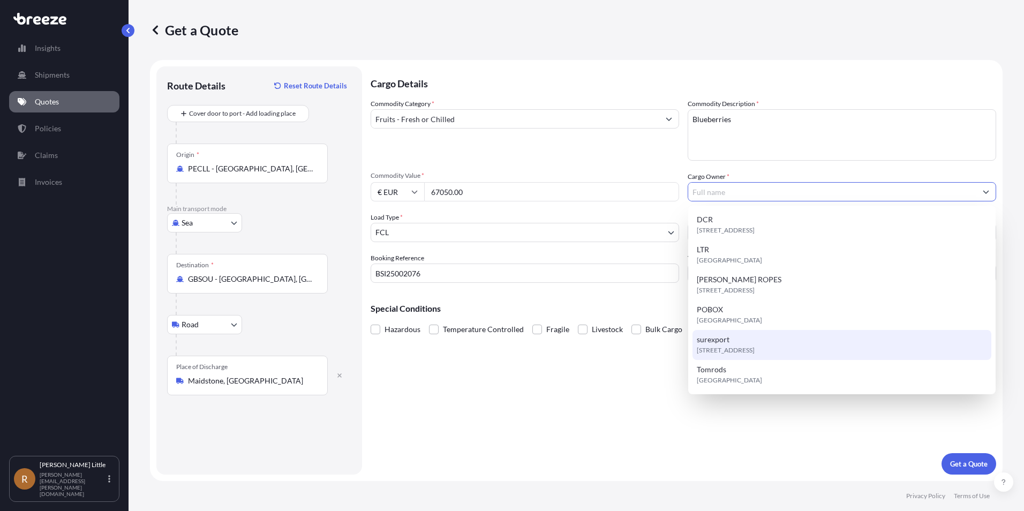
click at [729, 353] on span "[STREET_ADDRESS]" at bounding box center [725, 350] width 58 height 11
type input "surexport"
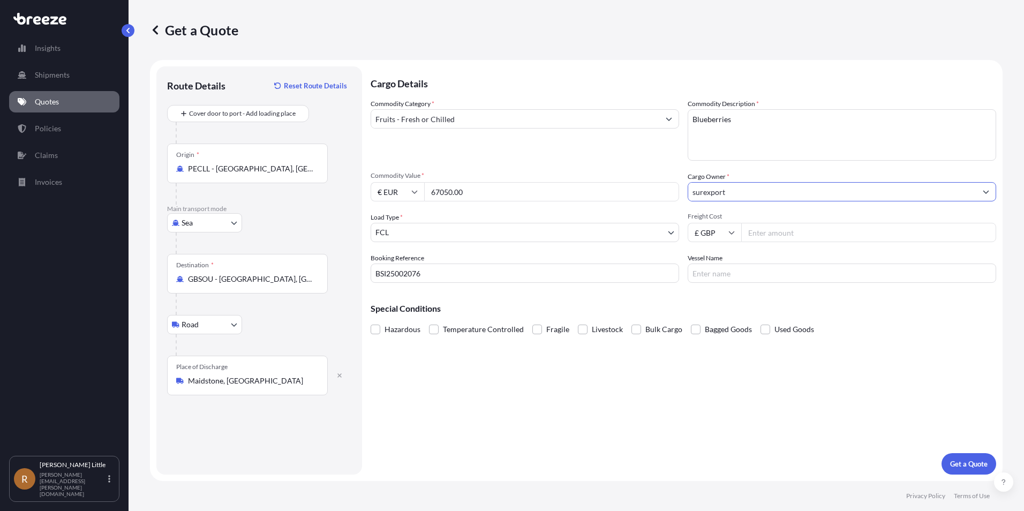
click at [725, 233] on input "£ GBP" at bounding box center [714, 232] width 54 height 19
click at [710, 305] on div "$ USD" at bounding box center [714, 307] width 45 height 20
type input "$ USD"
click at [831, 234] on input "Freight Cost" at bounding box center [868, 232] width 255 height 19
type input "4525.00"
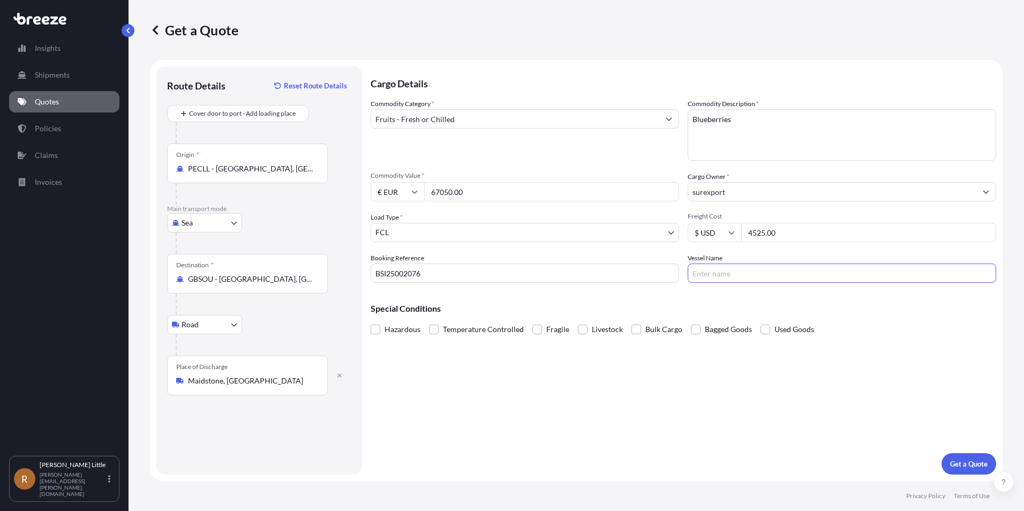
click at [794, 277] on input "Vessel Name" at bounding box center [841, 272] width 308 height 19
type input "MAERSK [GEOGRAPHIC_DATA]"
click at [441, 331] on label "Temperature Controlled" at bounding box center [476, 329] width 95 height 16
click at [429, 321] on input "Temperature Controlled" at bounding box center [429, 321] width 0 height 0
click at [974, 463] on p "Get a Quote" at bounding box center [968, 463] width 37 height 11
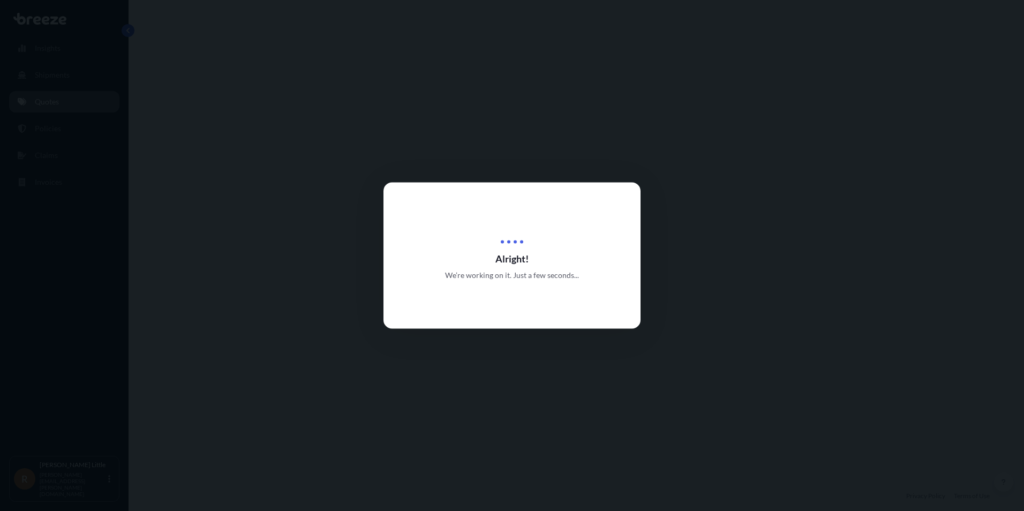
select select "Sea"
select select "Road"
select select "2"
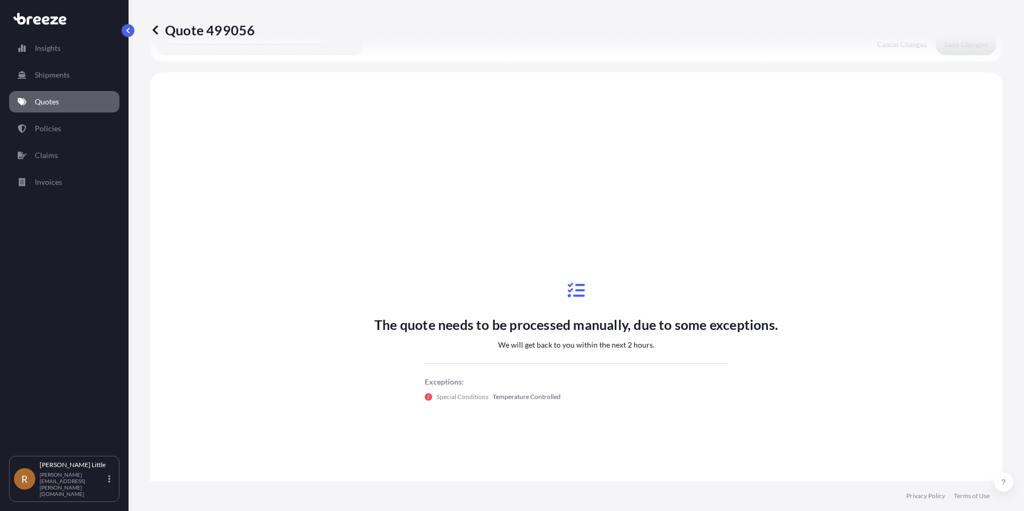
scroll to position [365, 0]
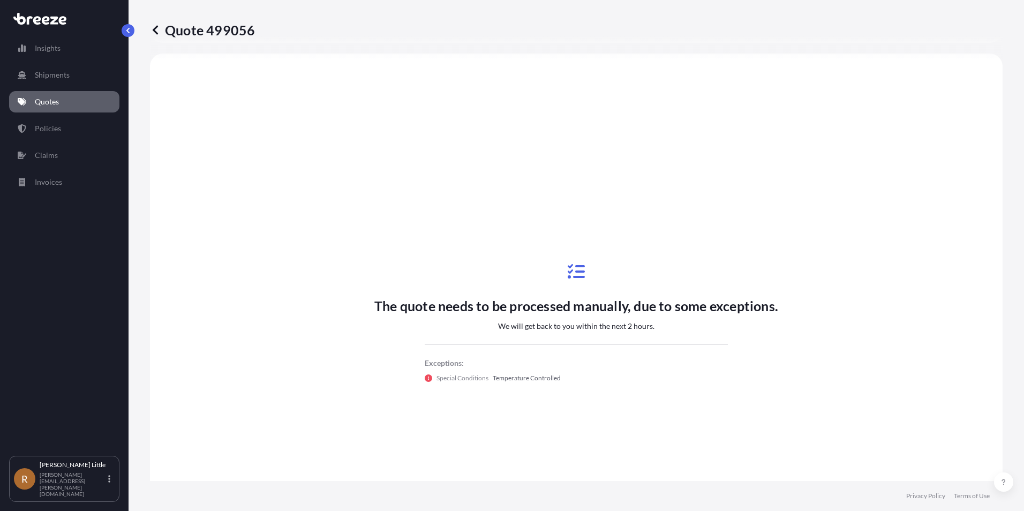
click at [43, 107] on link "Quotes" at bounding box center [64, 101] width 110 height 21
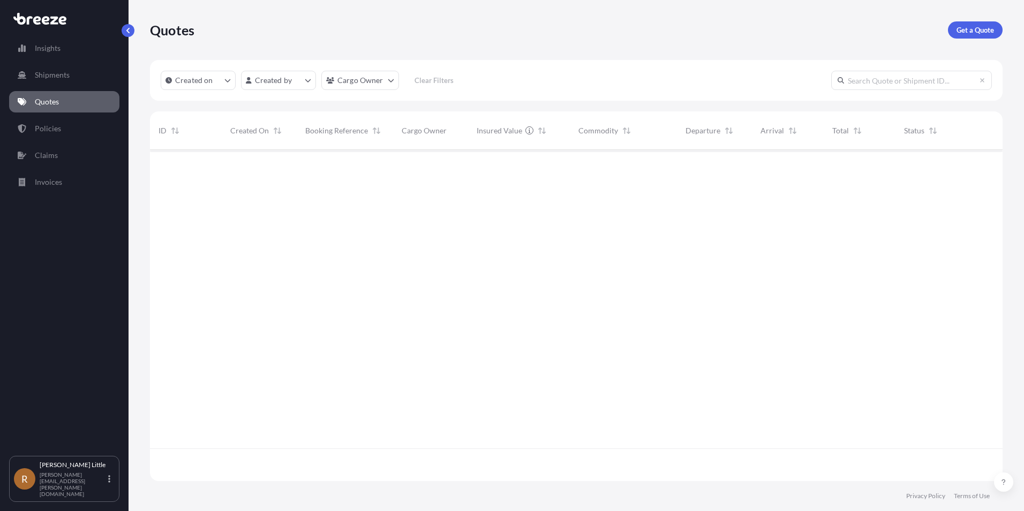
scroll to position [329, 844]
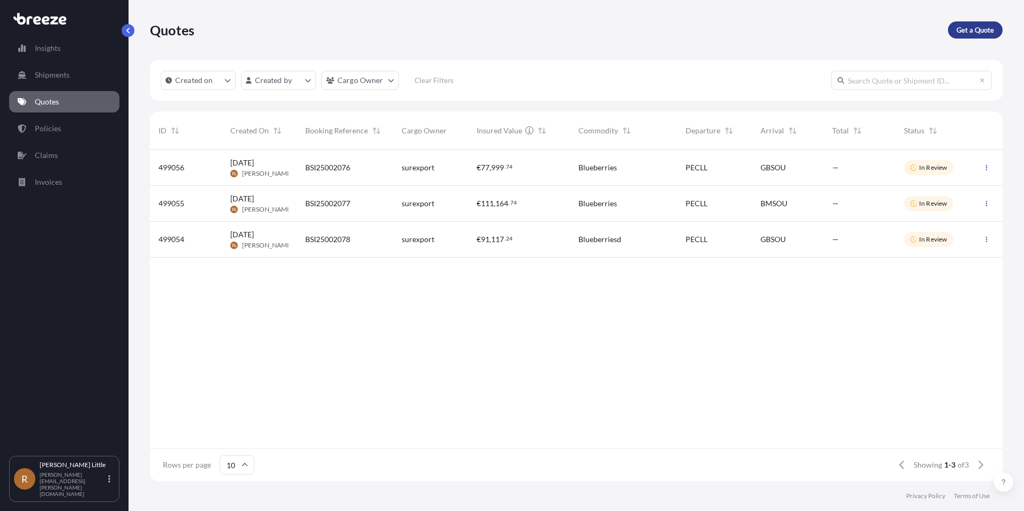
click at [981, 34] on p "Get a Quote" at bounding box center [974, 30] width 37 height 11
select select "Sea"
select select "1"
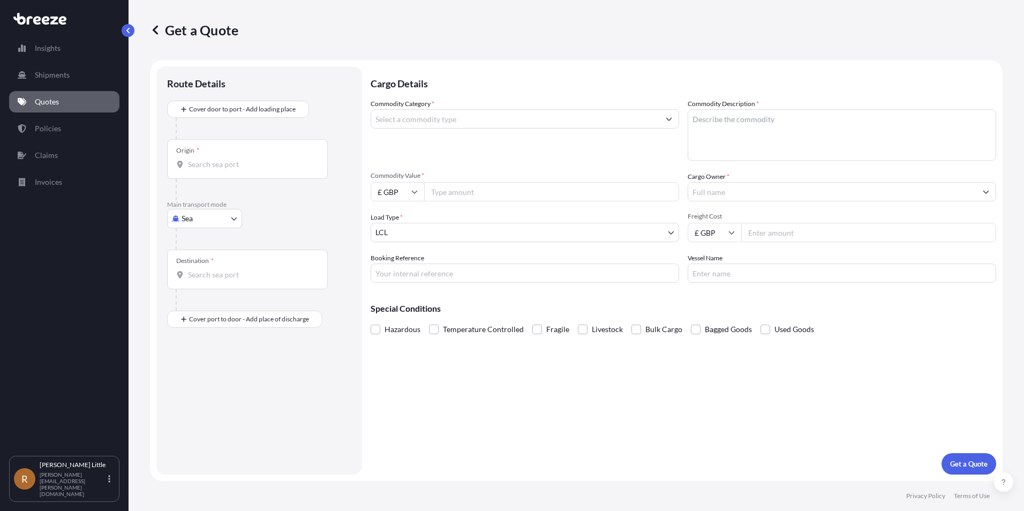
click at [196, 169] on input "Origin *" at bounding box center [251, 164] width 126 height 11
click at [257, 197] on span "PECLL - [GEOGRAPHIC_DATA] , [GEOGRAPHIC_DATA]" at bounding box center [266, 200] width 127 height 11
type input "PECLL - [GEOGRAPHIC_DATA], [GEOGRAPHIC_DATA]"
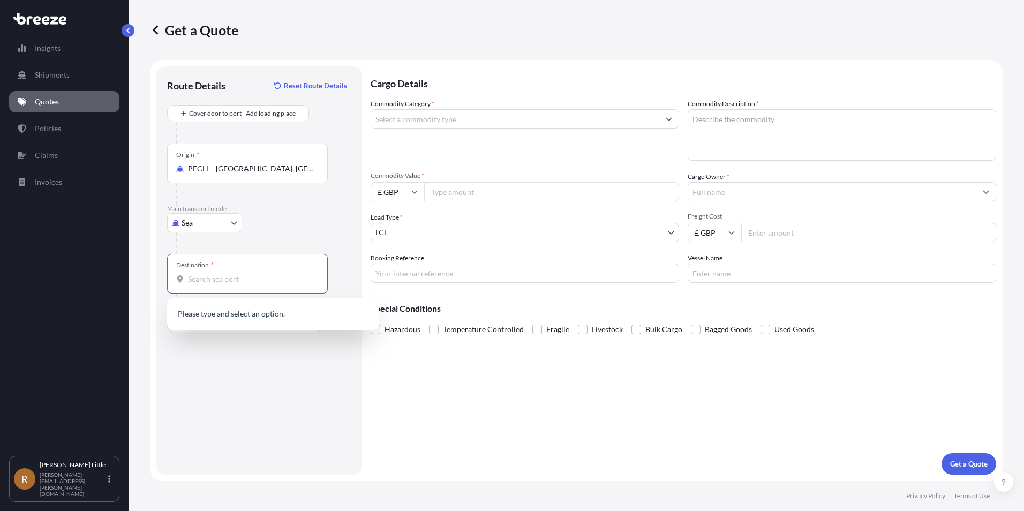
click at [195, 282] on input "Destination *" at bounding box center [251, 279] width 126 height 11
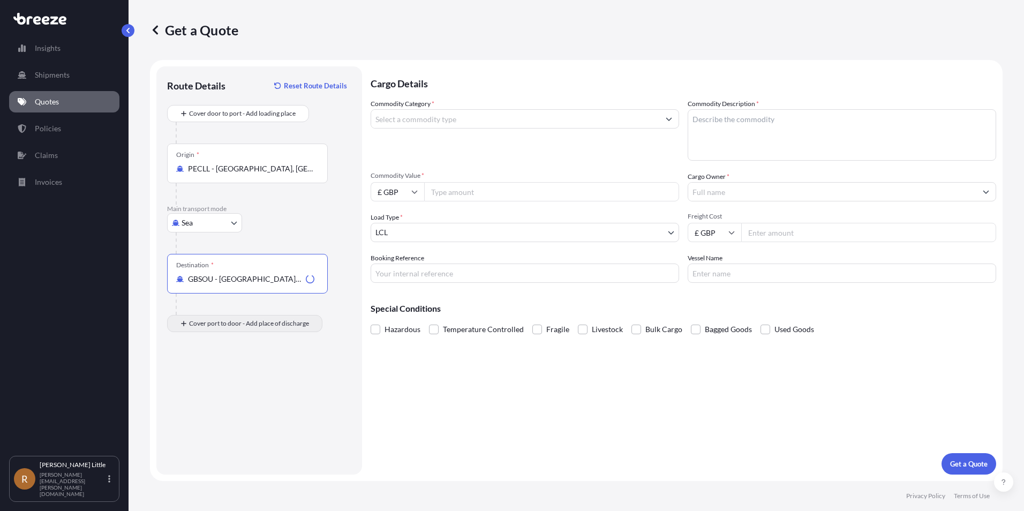
type input "GBSOU - [GEOGRAPHIC_DATA], [GEOGRAPHIC_DATA]"
click at [200, 371] on div "Place of Discharge" at bounding box center [247, 375] width 161 height 40
click at [200, 375] on input "Place of Discharge" at bounding box center [251, 380] width 126 height 11
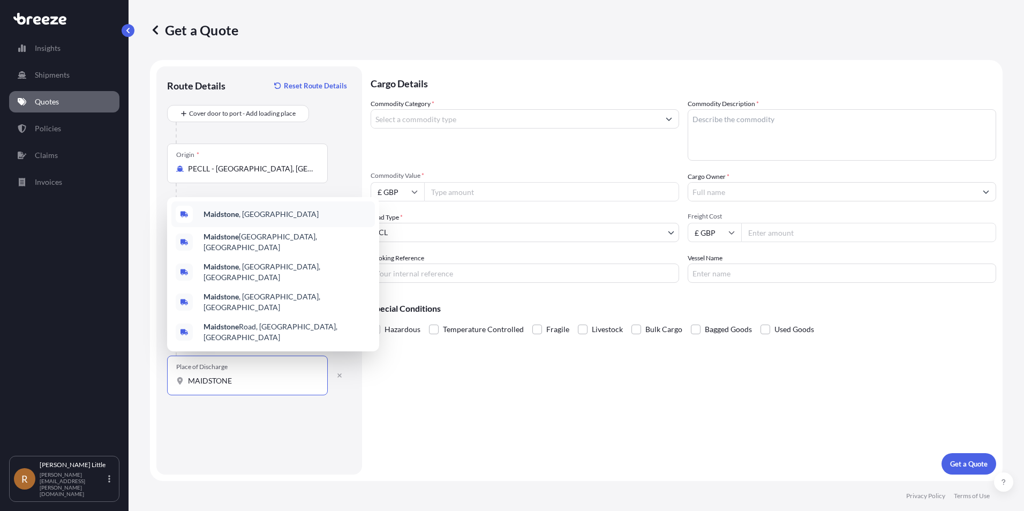
click at [249, 219] on span "Maidstone , [GEOGRAPHIC_DATA]" at bounding box center [260, 214] width 115 height 11
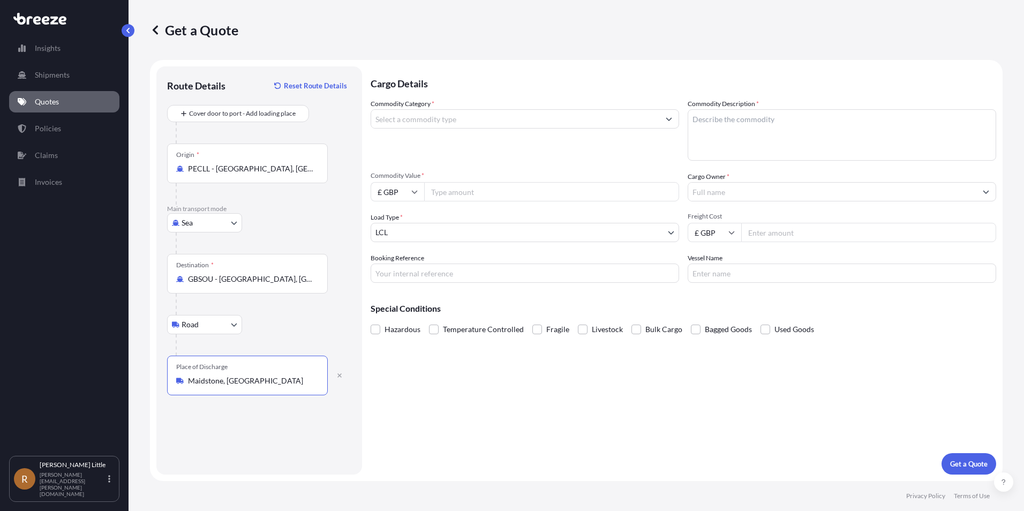
type input "Maidstone, [GEOGRAPHIC_DATA]"
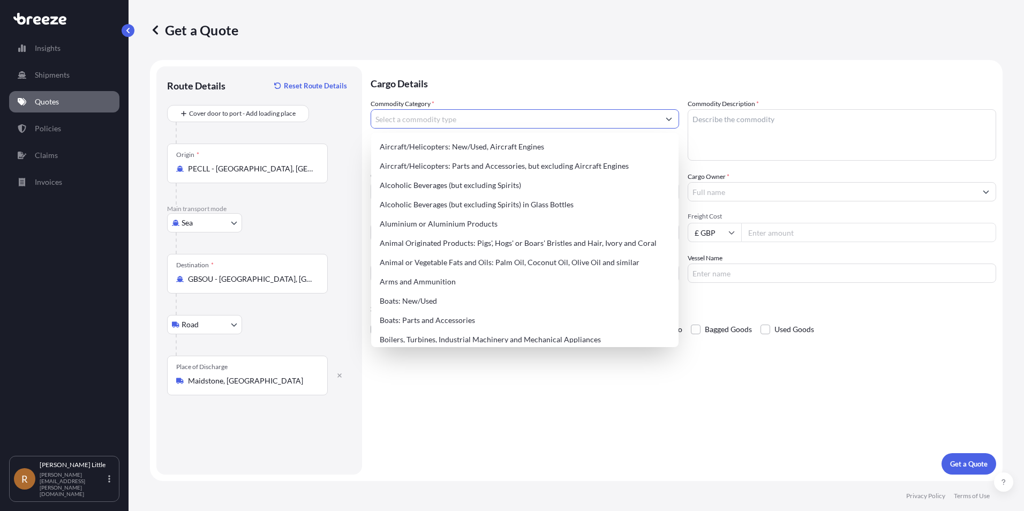
click at [531, 121] on input "Commodity Category *" at bounding box center [515, 118] width 288 height 19
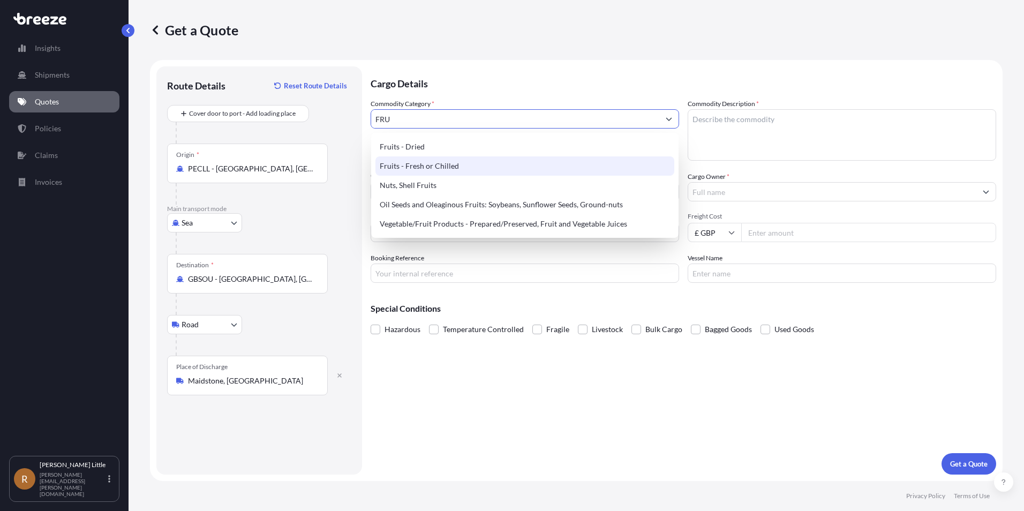
click at [412, 166] on div "Fruits - Fresh or Chilled" at bounding box center [524, 165] width 299 height 19
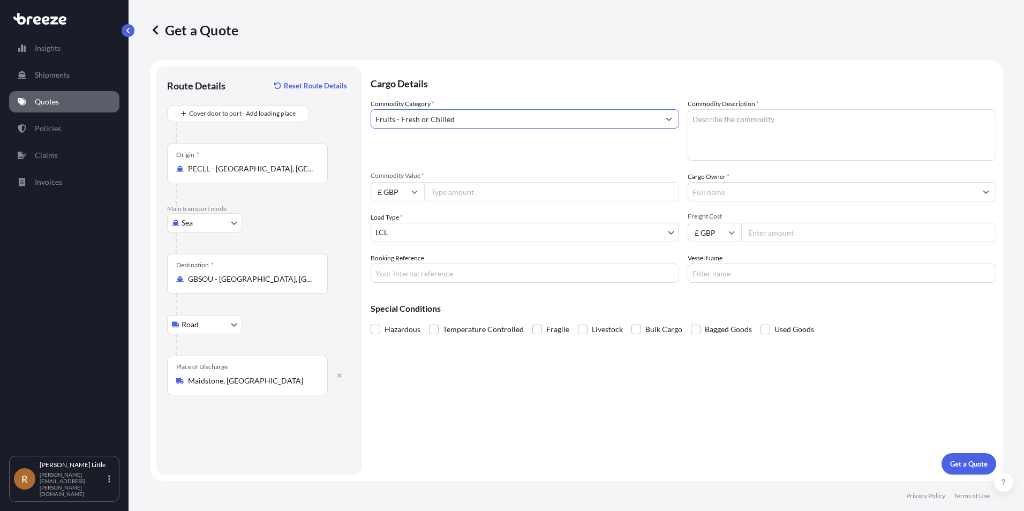
type input "Fruits - Fresh or Chilled"
click at [815, 116] on textarea "Commodity Description *" at bounding box center [841, 134] width 308 height 51
type textarea "V"
type textarea "BLUEBERRIES"
click at [403, 187] on input "£ GBP" at bounding box center [397, 191] width 54 height 19
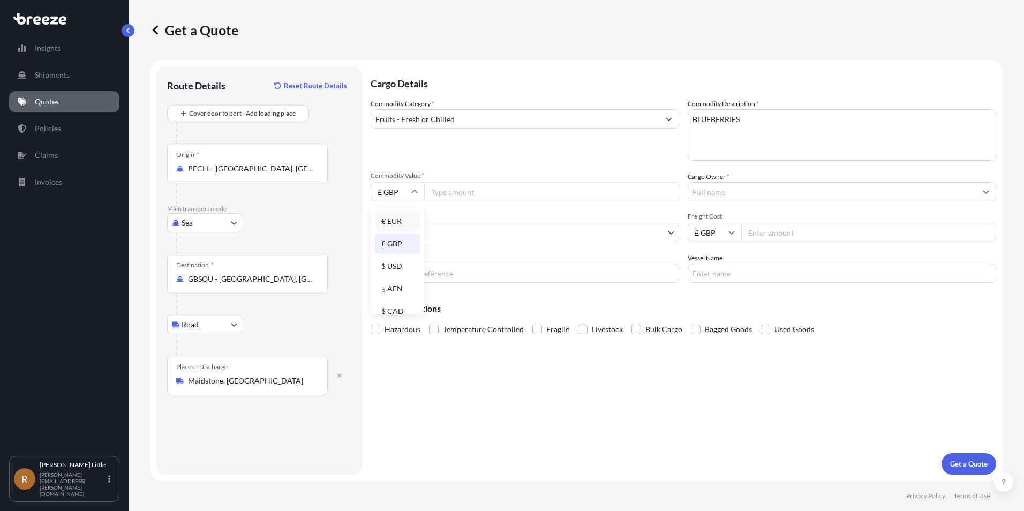
click at [399, 223] on div "€ EUR" at bounding box center [397, 221] width 45 height 20
type input "€ EUR"
click at [445, 193] on input "Commodity Value *" at bounding box center [551, 191] width 255 height 19
type input "97200.00"
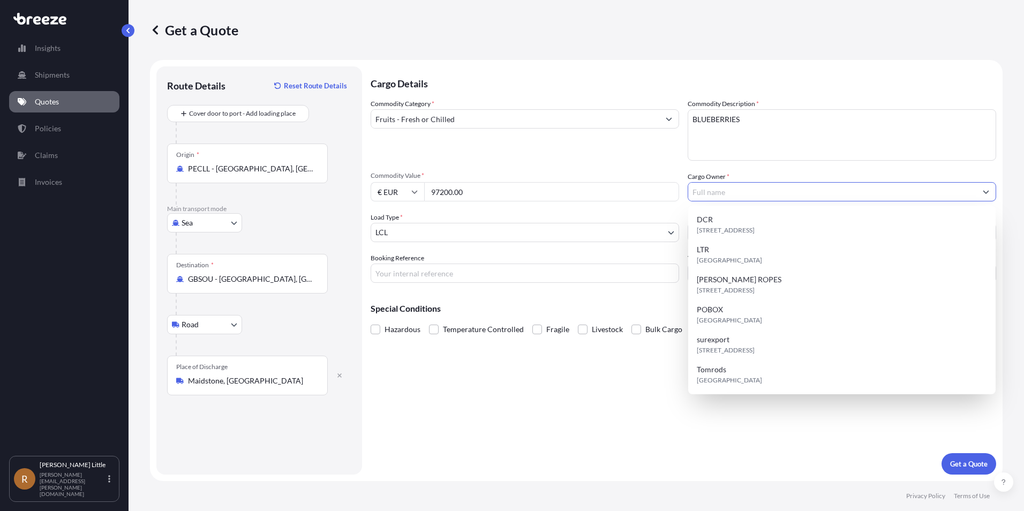
click at [765, 193] on input "Cargo Owner *" at bounding box center [832, 191] width 288 height 19
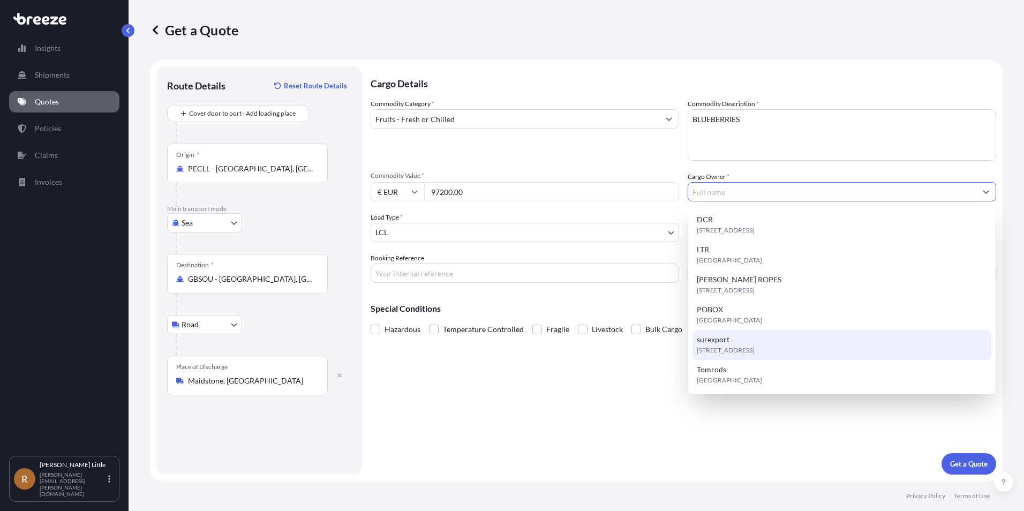
click at [749, 340] on div "[STREET_ADDRESS]" at bounding box center [841, 345] width 299 height 30
type input "surexport"
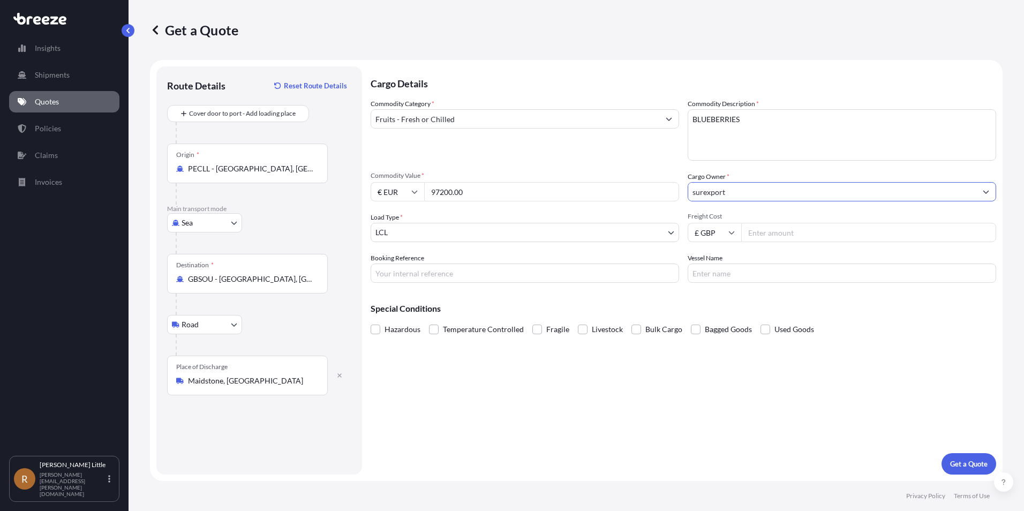
click at [414, 230] on body "6 options available. Insights Shipments Quotes Policies Claims Invoices R [PERS…" at bounding box center [512, 255] width 1024 height 511
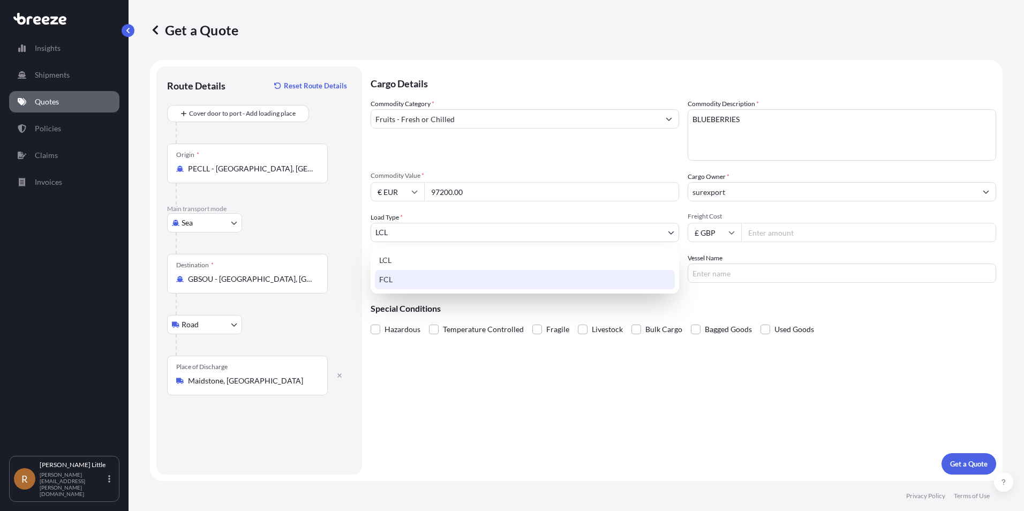
click at [412, 277] on div "FCL" at bounding box center [525, 279] width 300 height 19
select select "2"
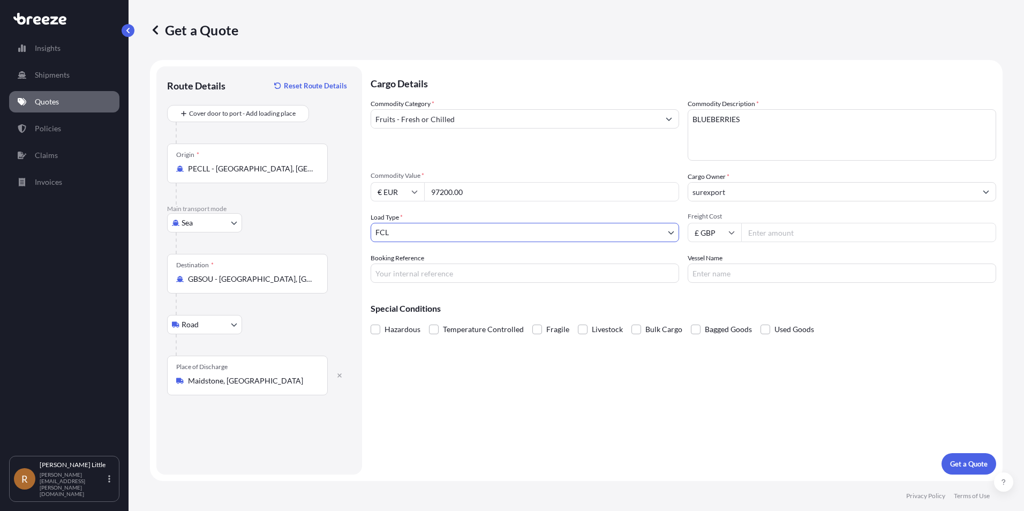
click at [729, 232] on icon at bounding box center [731, 232] width 6 height 6
click at [715, 301] on div "$ USD" at bounding box center [714, 307] width 45 height 20
type input "$ USD"
click at [784, 231] on input "Freight Cost" at bounding box center [868, 232] width 255 height 19
type input "4525.00"
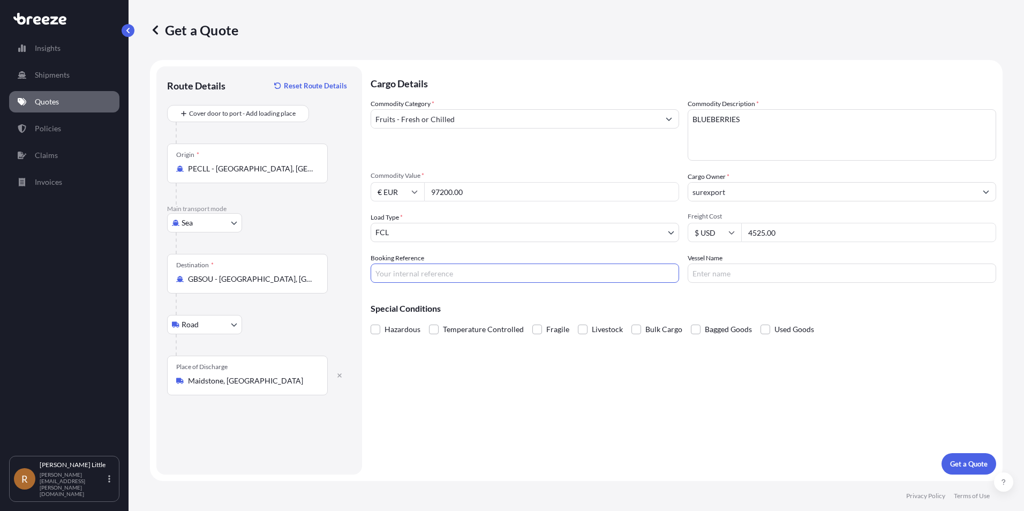
drag, startPoint x: 497, startPoint y: 268, endPoint x: 491, endPoint y: 256, distance: 13.2
click at [495, 267] on input "Booking Reference" at bounding box center [524, 272] width 308 height 19
type input "BSI25002075"
click at [795, 281] on input "Vessel Name" at bounding box center [841, 272] width 308 height 19
type input "MAERSK [GEOGRAPHIC_DATA]"
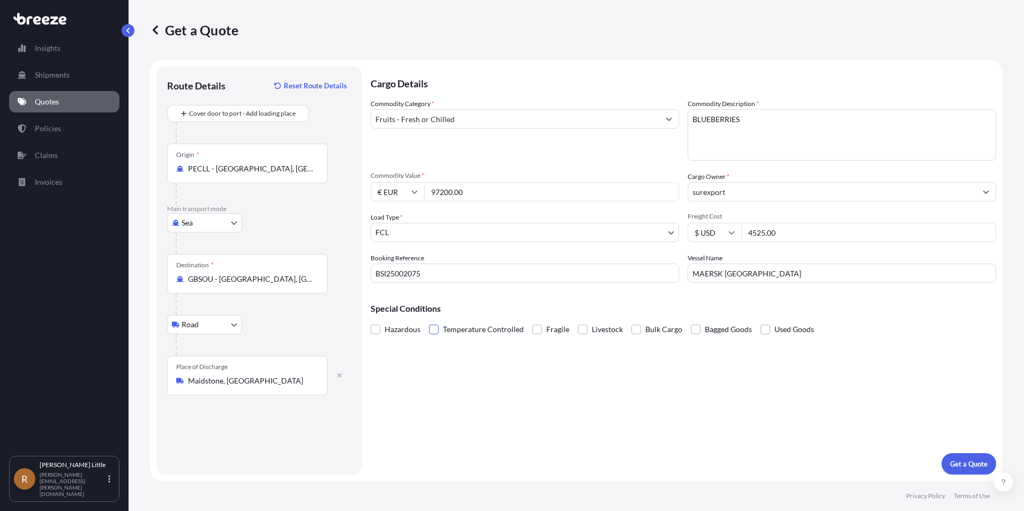
click at [431, 331] on span at bounding box center [434, 329] width 10 height 10
click at [429, 321] on input "Temperature Controlled" at bounding box center [429, 321] width 0 height 0
click at [984, 460] on p "Get a Quote" at bounding box center [968, 463] width 37 height 11
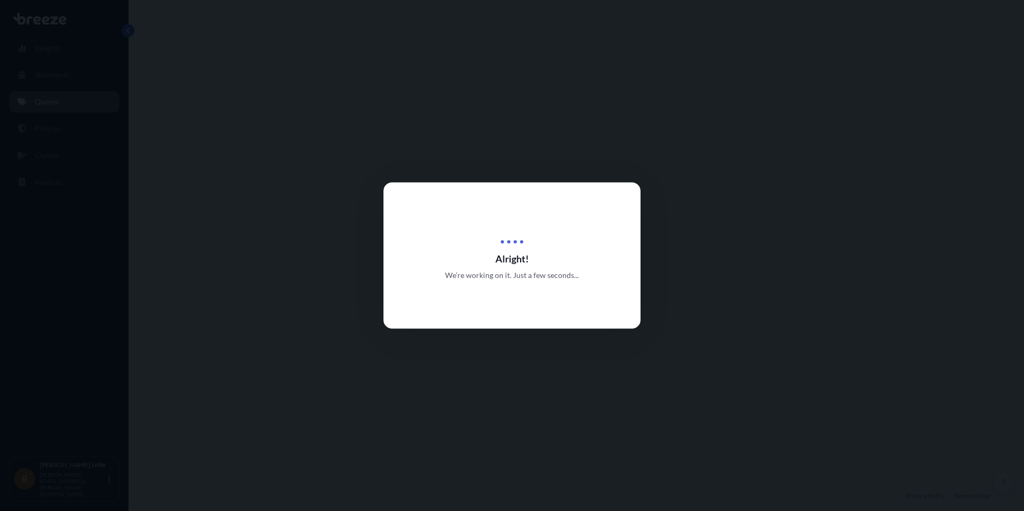
select select "Sea"
select select "Road"
select select "2"
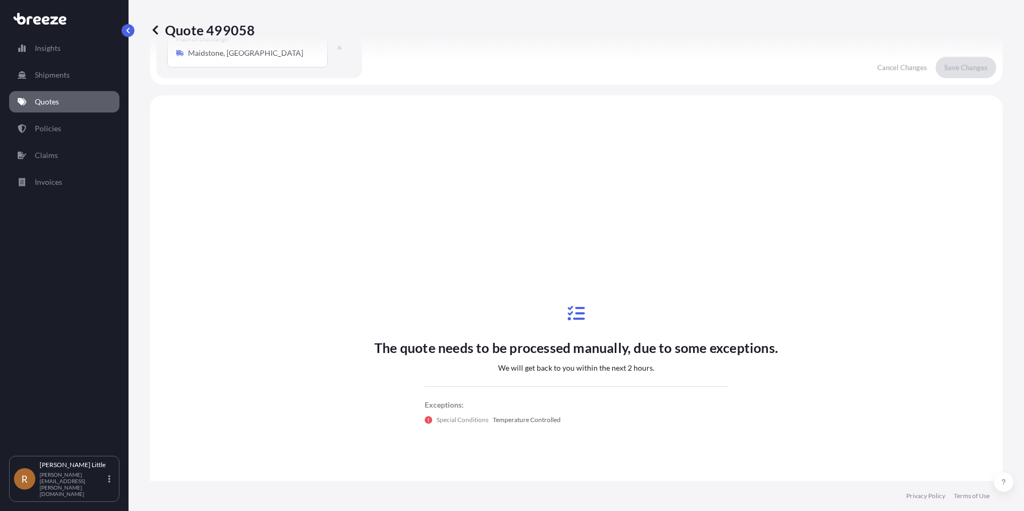
scroll to position [365, 0]
